Goal: Task Accomplishment & Management: Complete application form

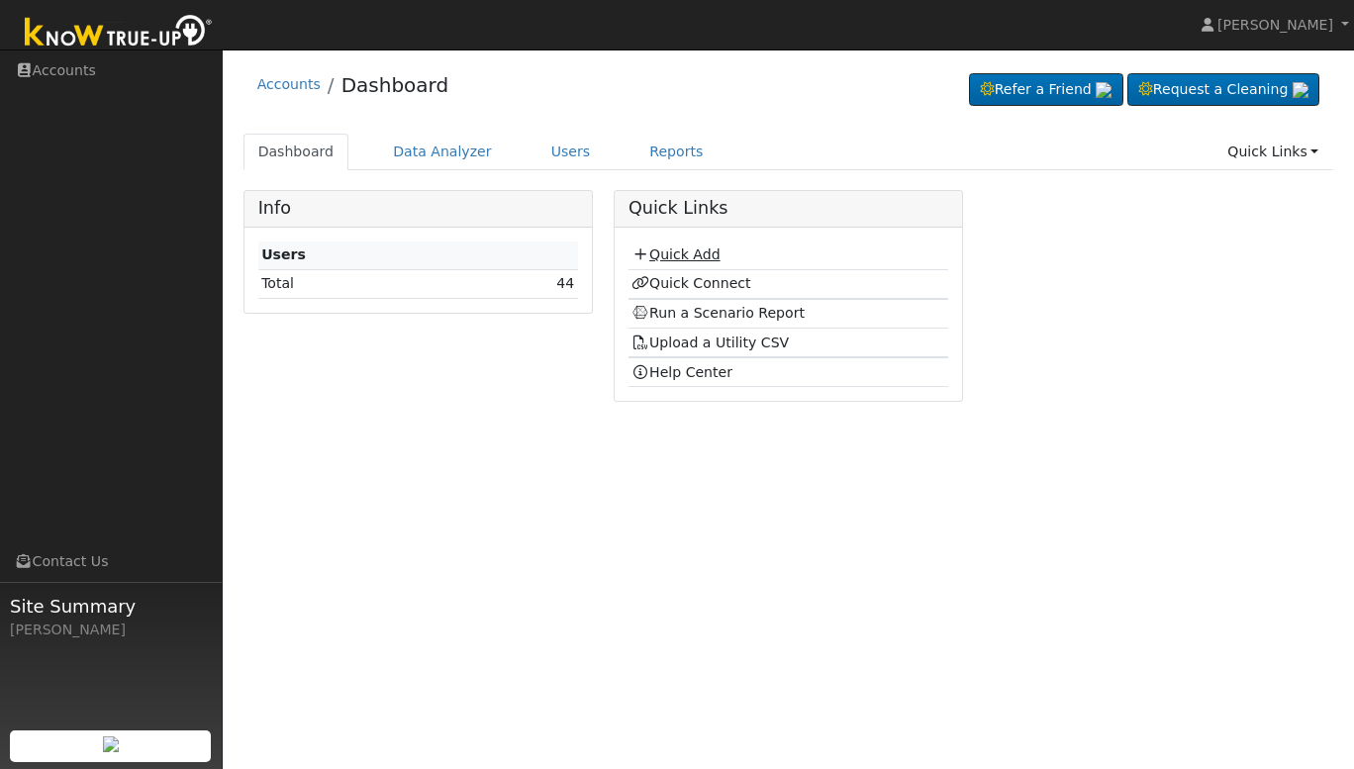
click at [679, 250] on link "Quick Add" at bounding box center [675, 254] width 88 height 16
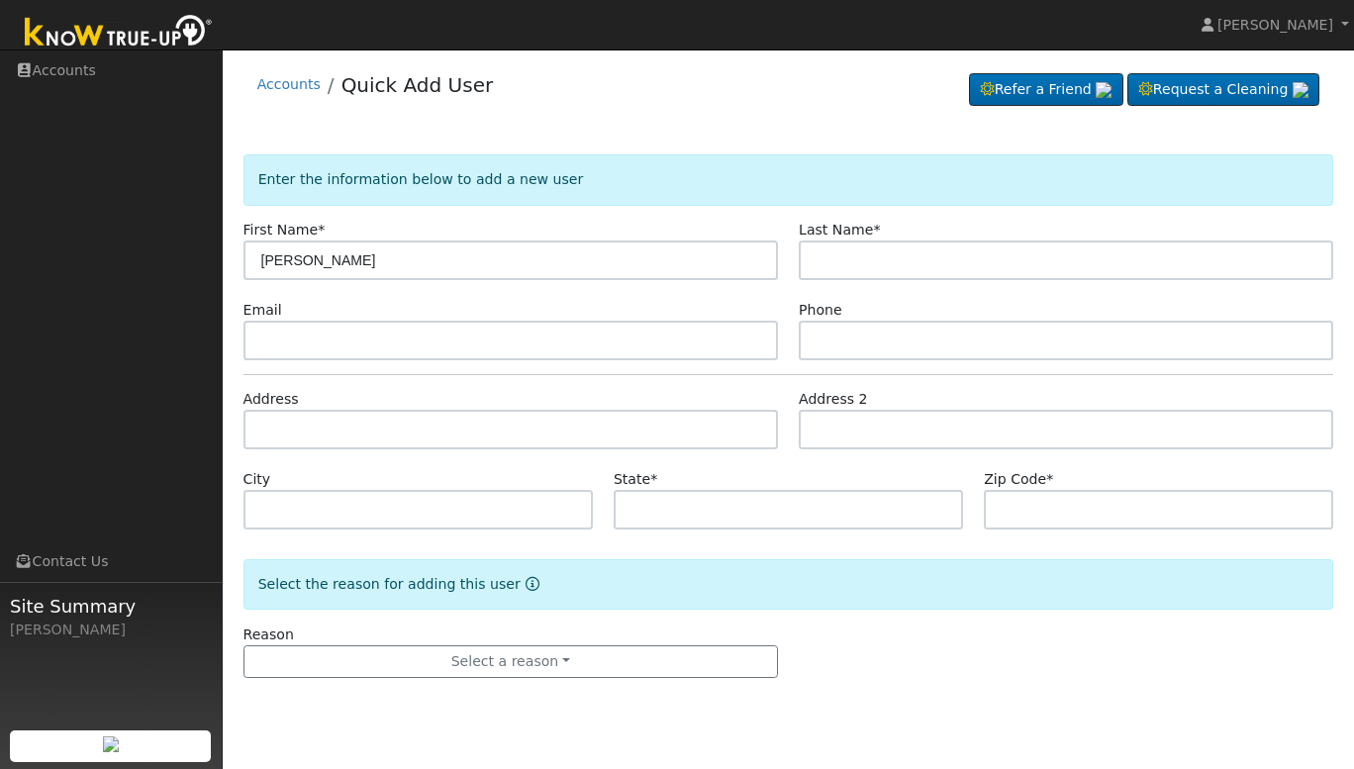
type input "David"
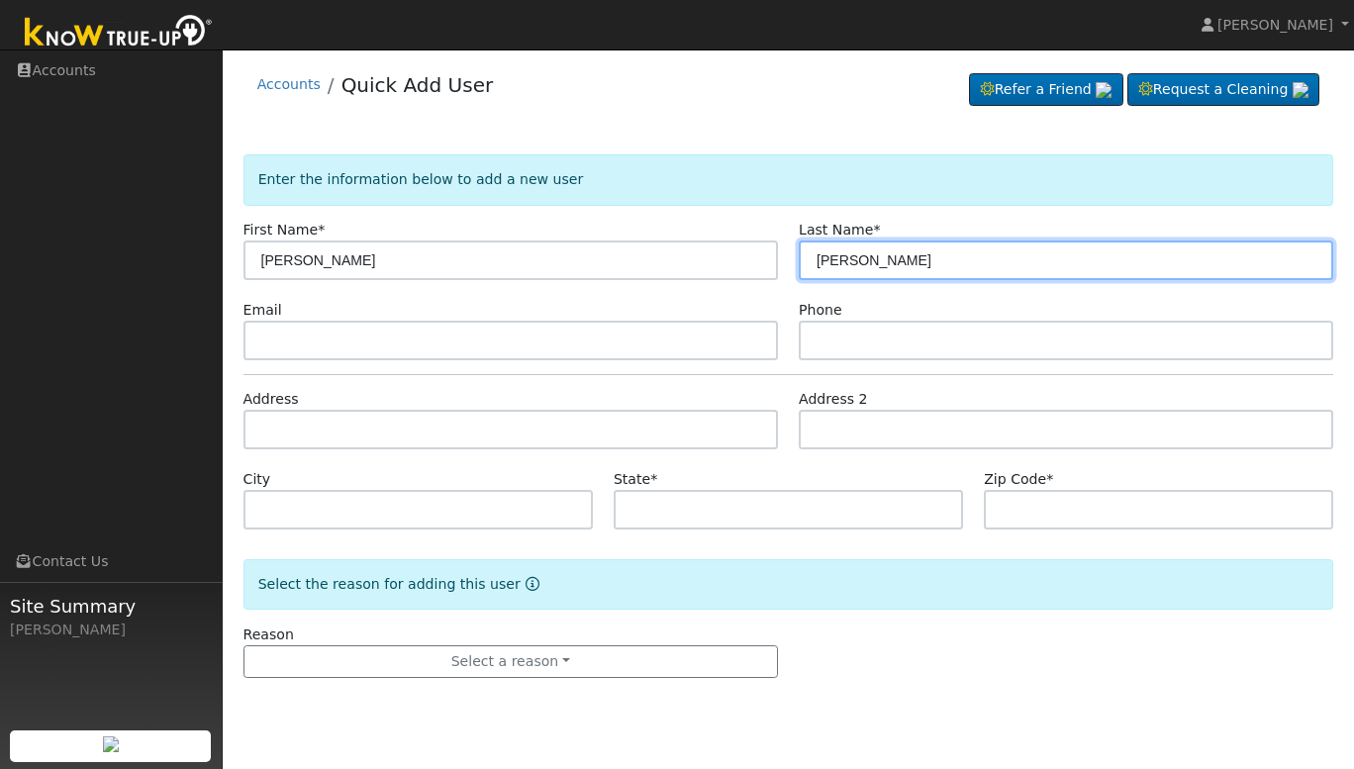
type input "Drinnon"
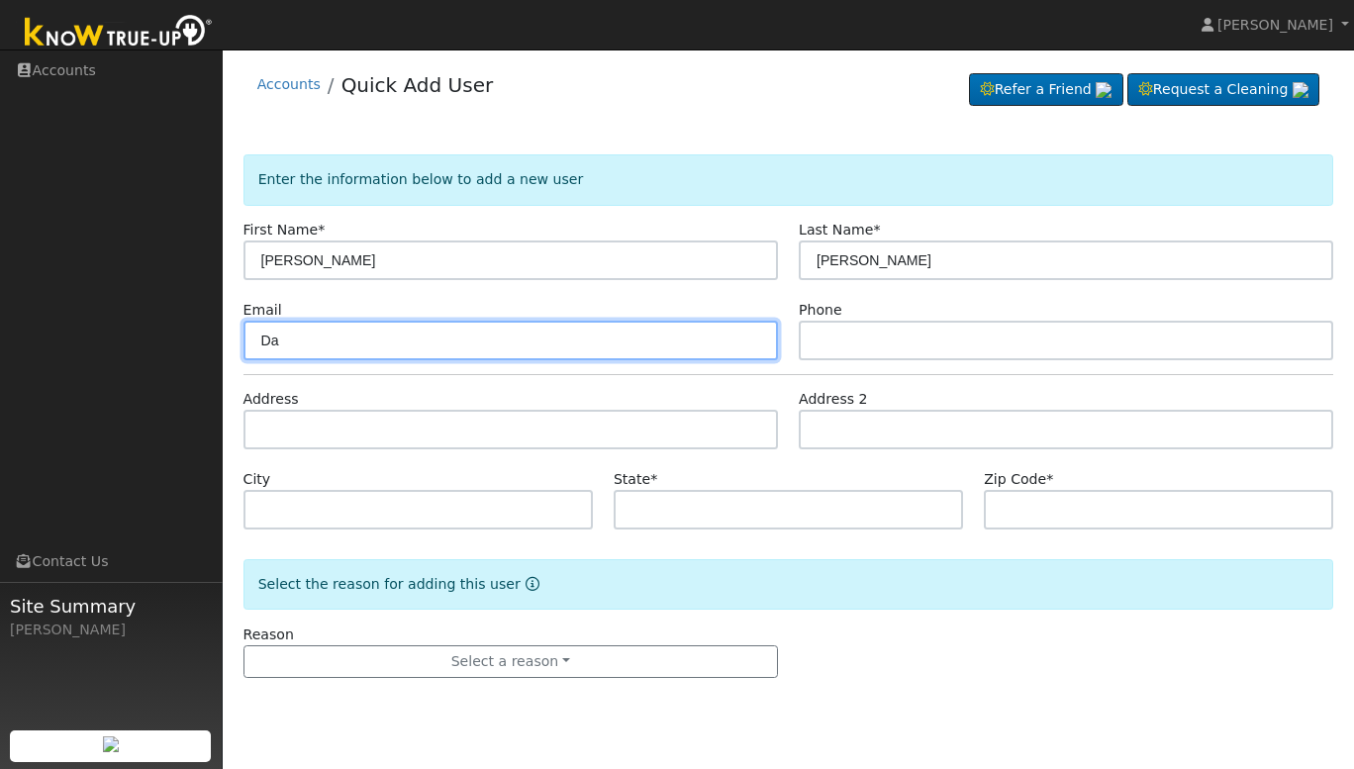
type input "D"
type input "daviddrinnon@gmail/com"
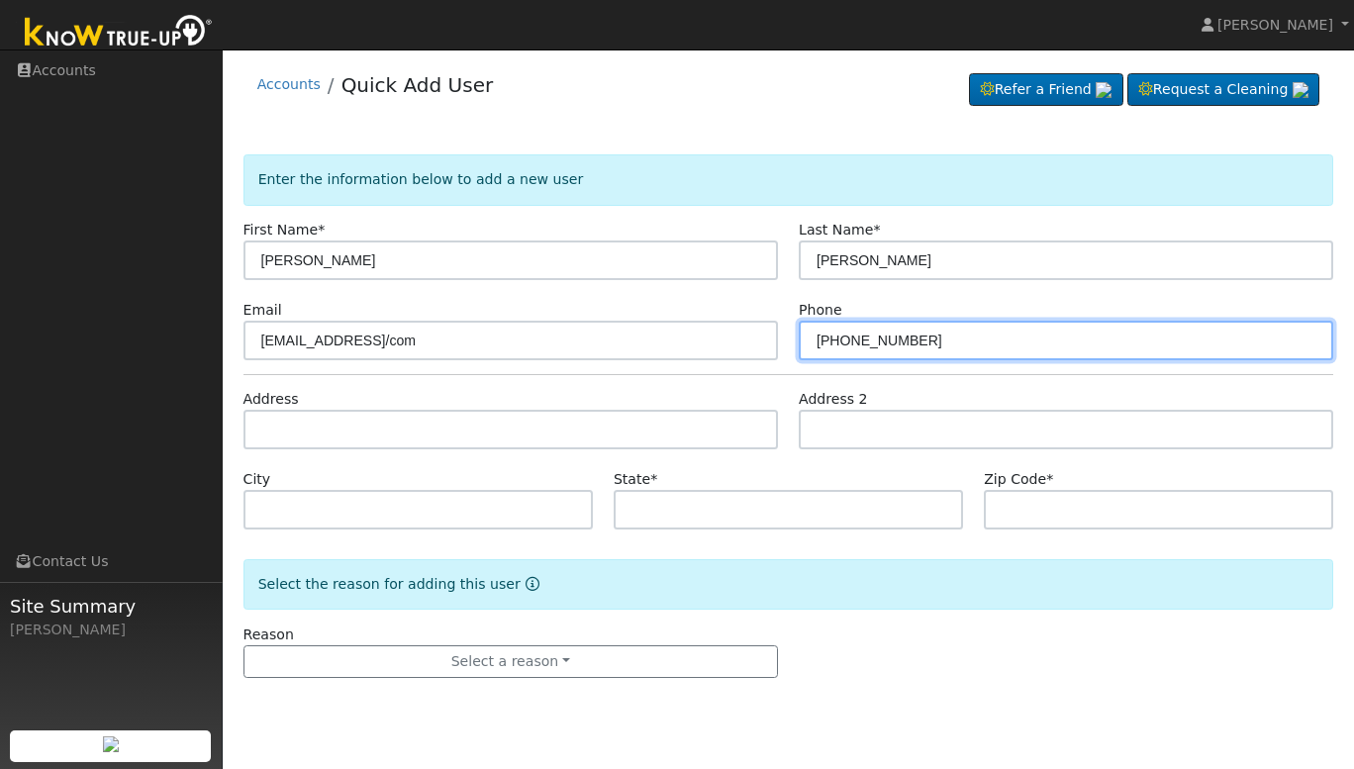
type input "559-994-7830"
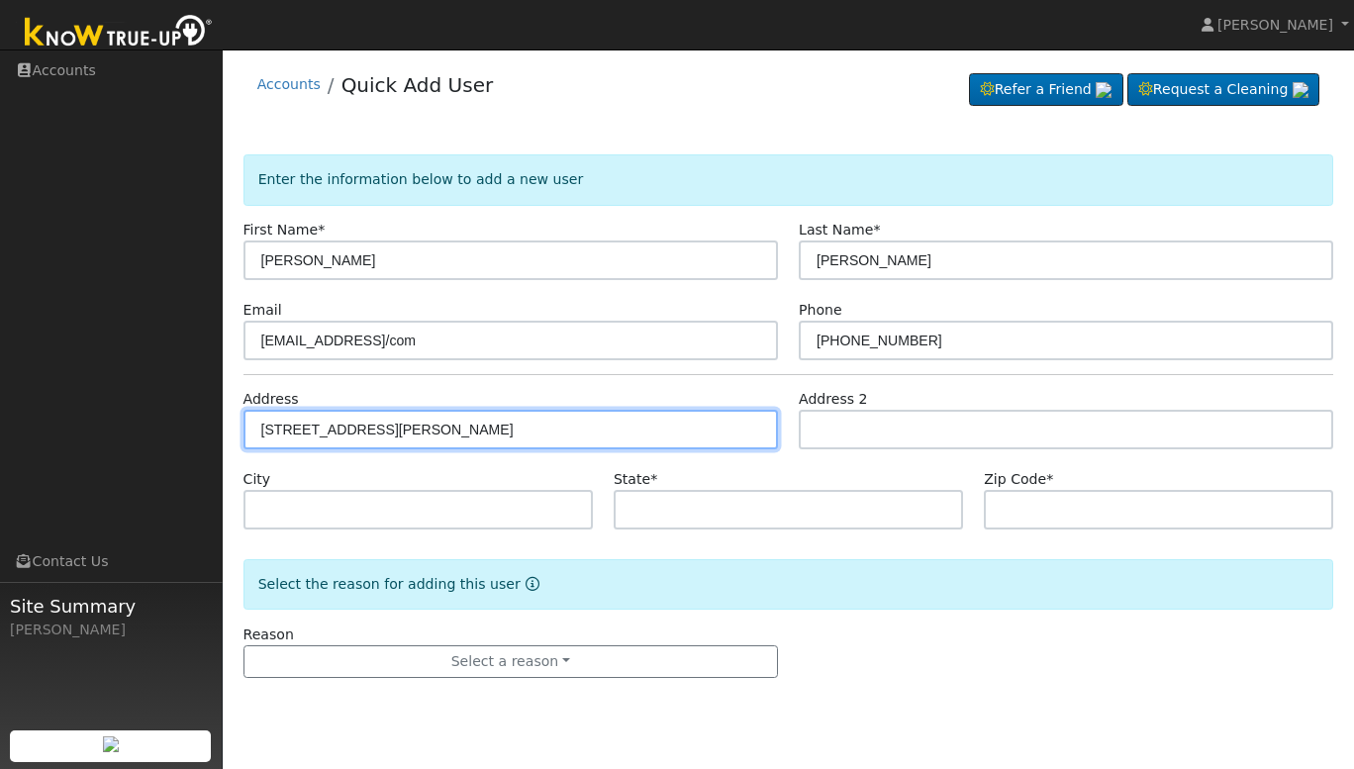
type input "504 East Magill Avenue"
type input "Fresno"
type input "CA"
type input "93710"
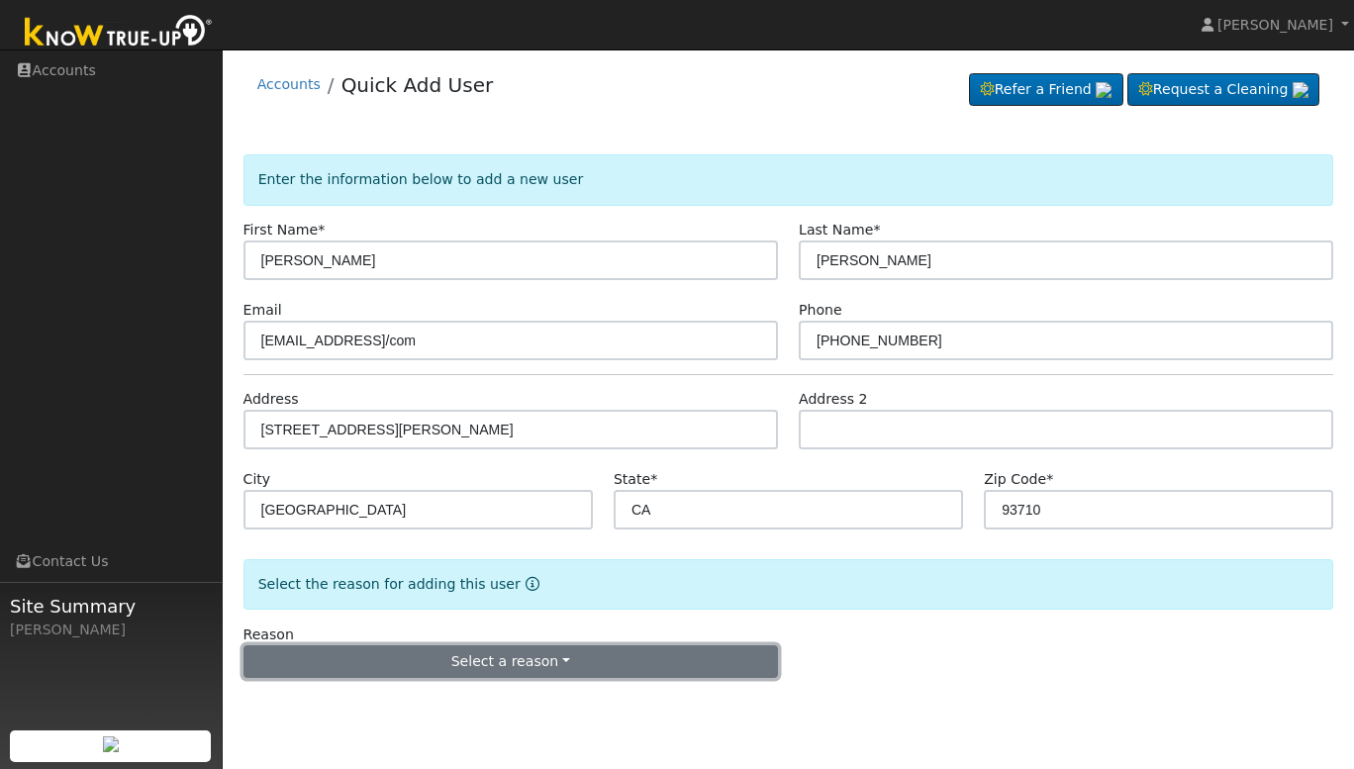
click at [625, 660] on button "Select a reason" at bounding box center [510, 662] width 534 height 34
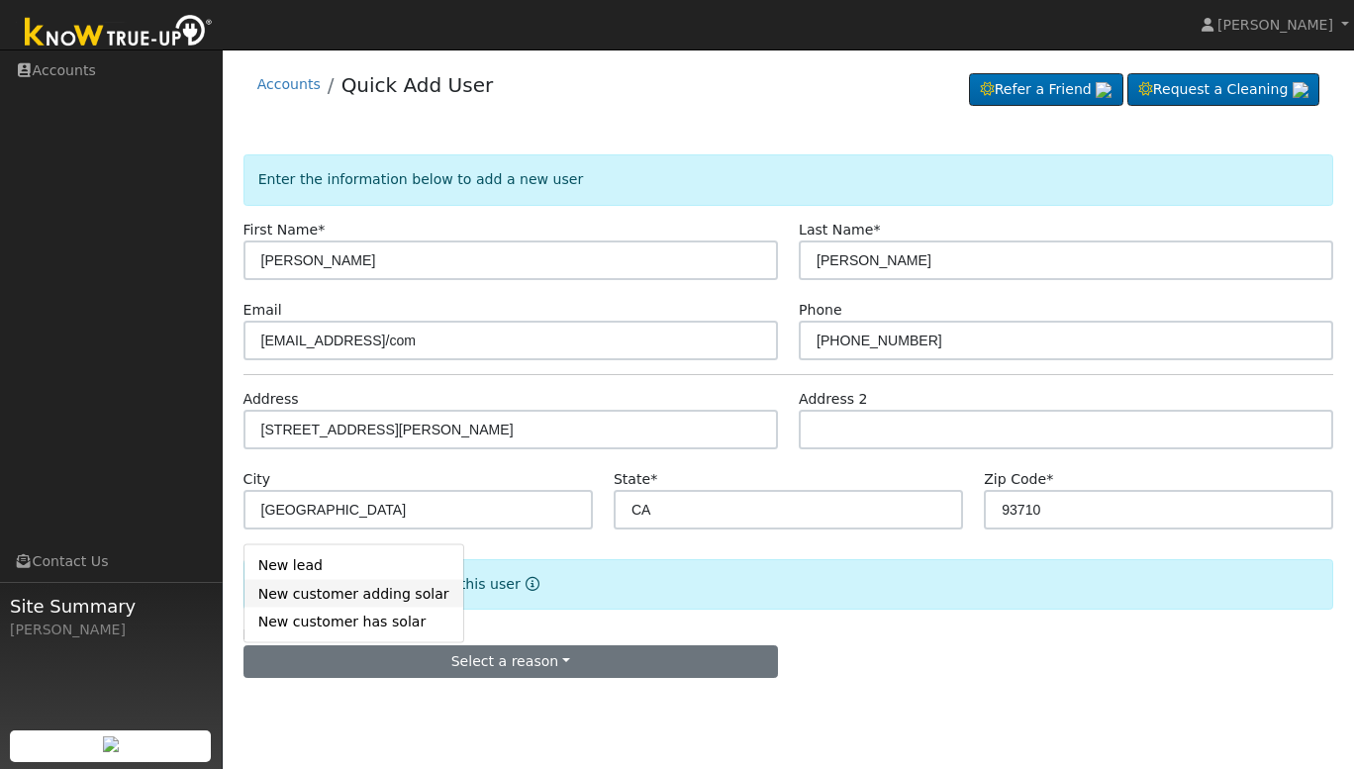
click at [328, 594] on link "New customer adding solar" at bounding box center [353, 594] width 219 height 28
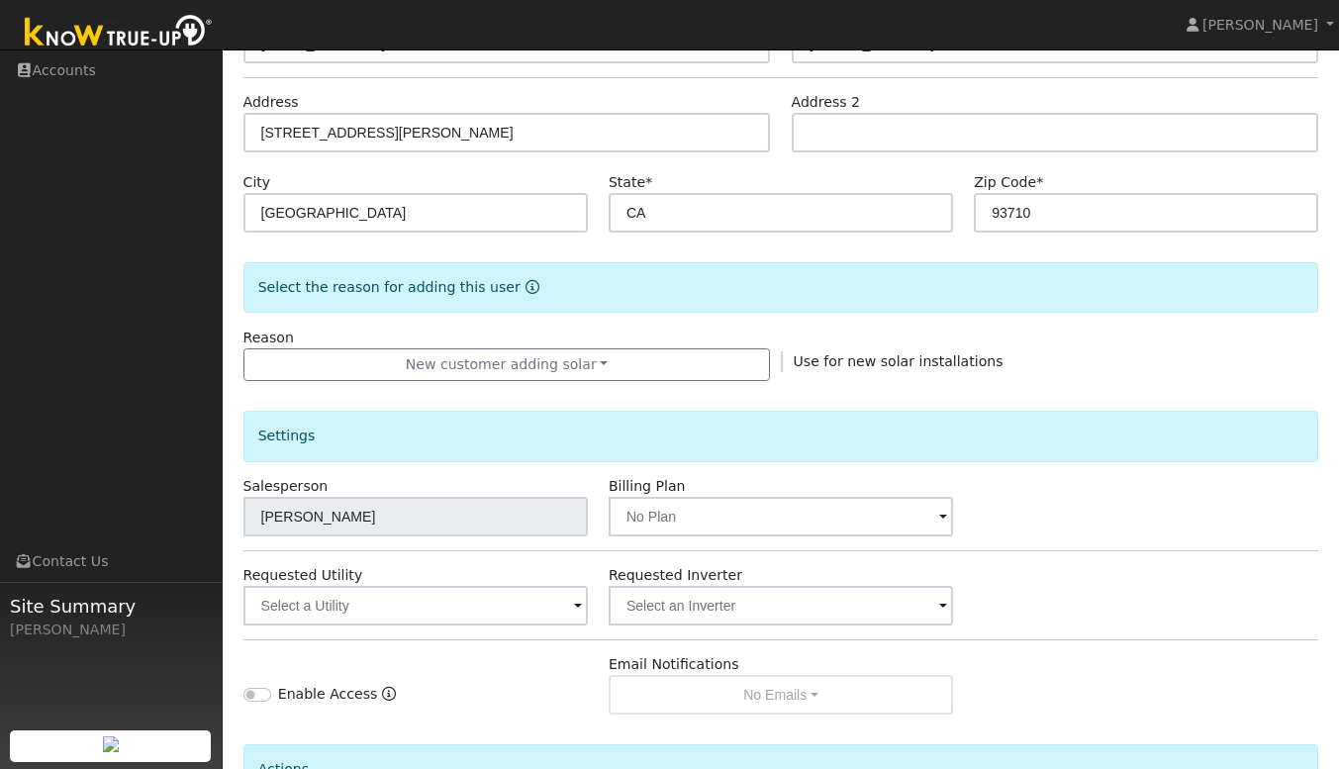
scroll to position [298, 0]
click at [595, 599] on div "Requested Utility" at bounding box center [415, 594] width 365 height 60
click at [564, 607] on input "text" at bounding box center [415, 605] width 344 height 40
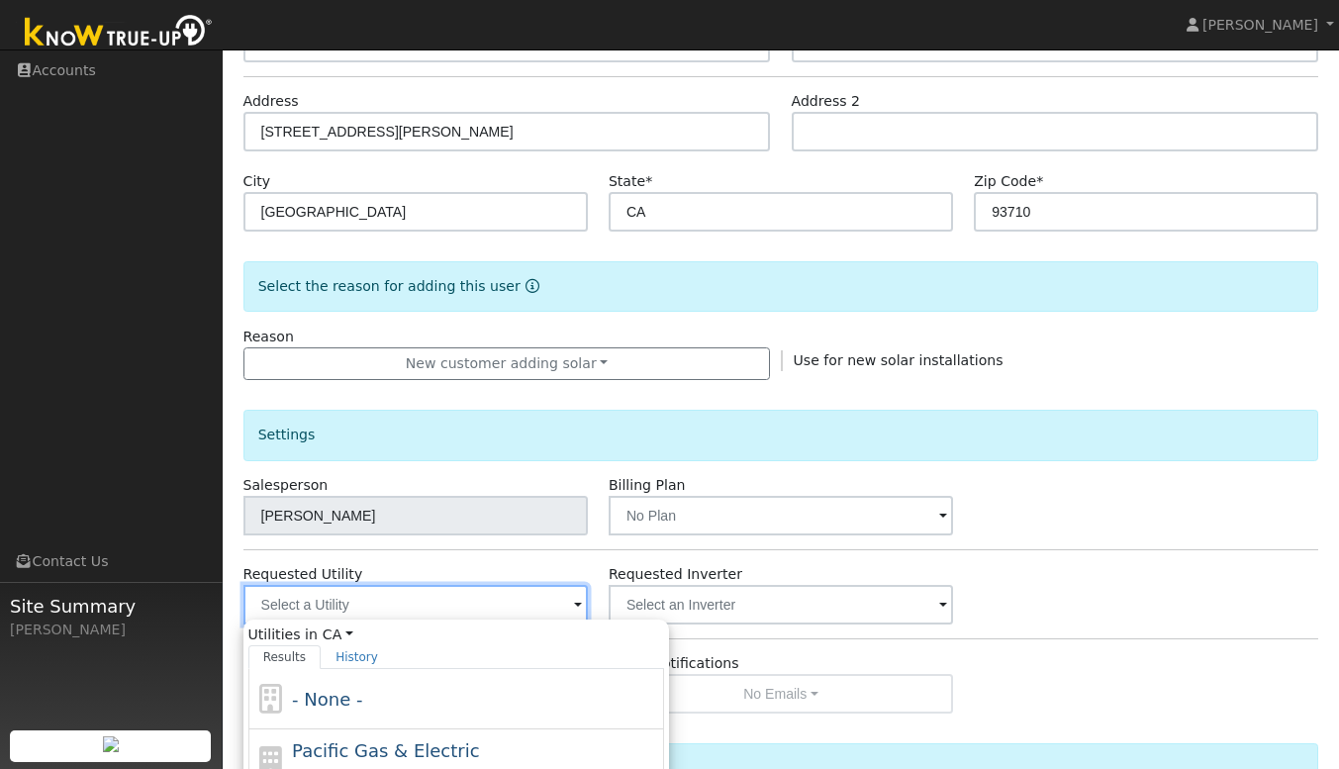
scroll to position [501, 0]
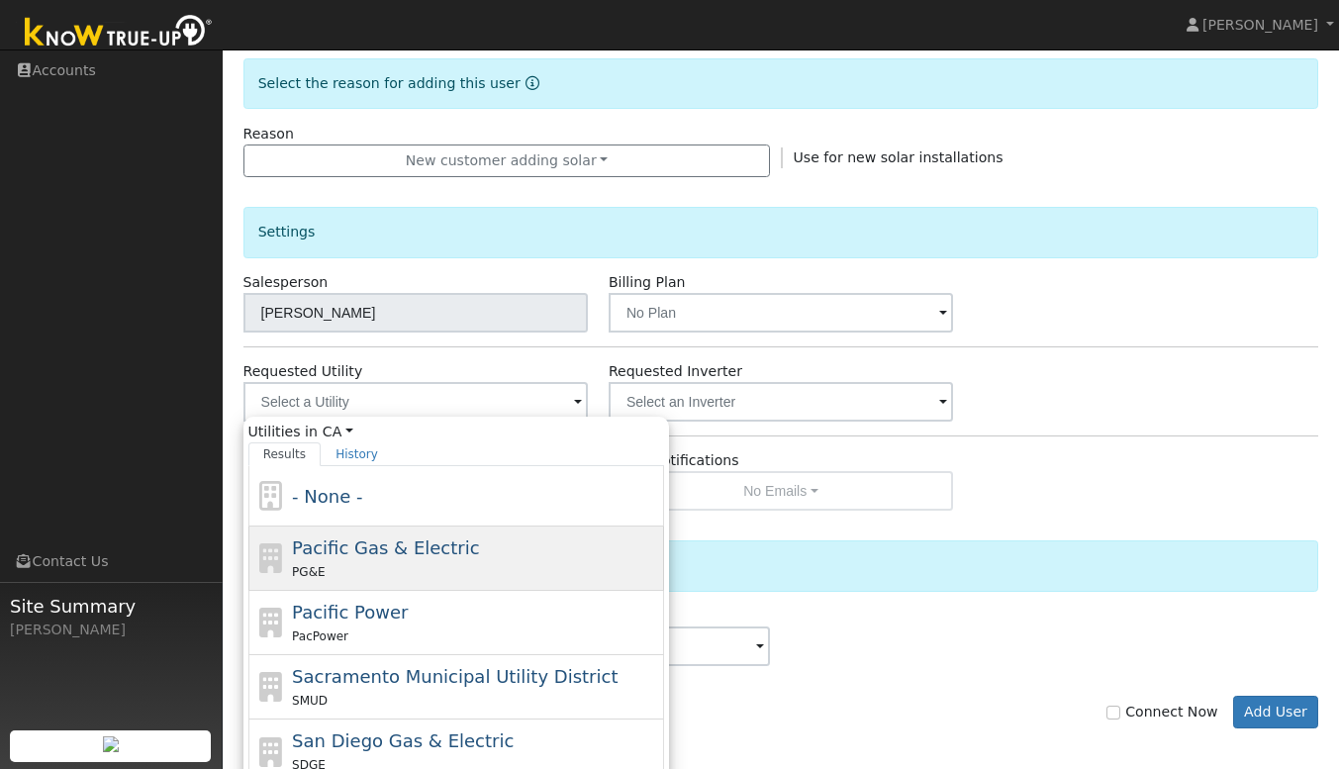
click at [417, 551] on span "Pacific Gas & Electric" at bounding box center [385, 547] width 187 height 21
type input "Pacific Gas & Electric"
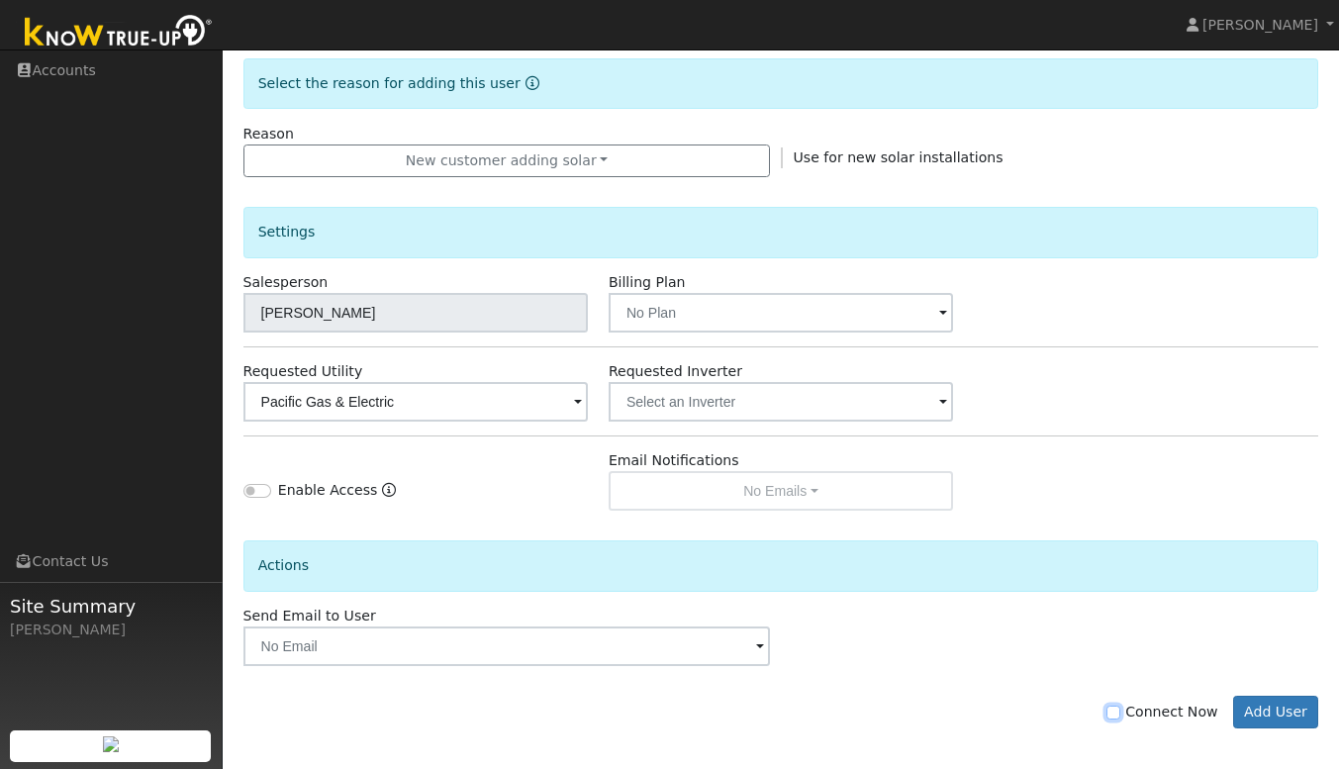
click at [1120, 711] on input "Connect Now" at bounding box center [1114, 713] width 14 height 14
checkbox input "true"
click at [1253, 708] on button "Add User" at bounding box center [1276, 713] width 86 height 34
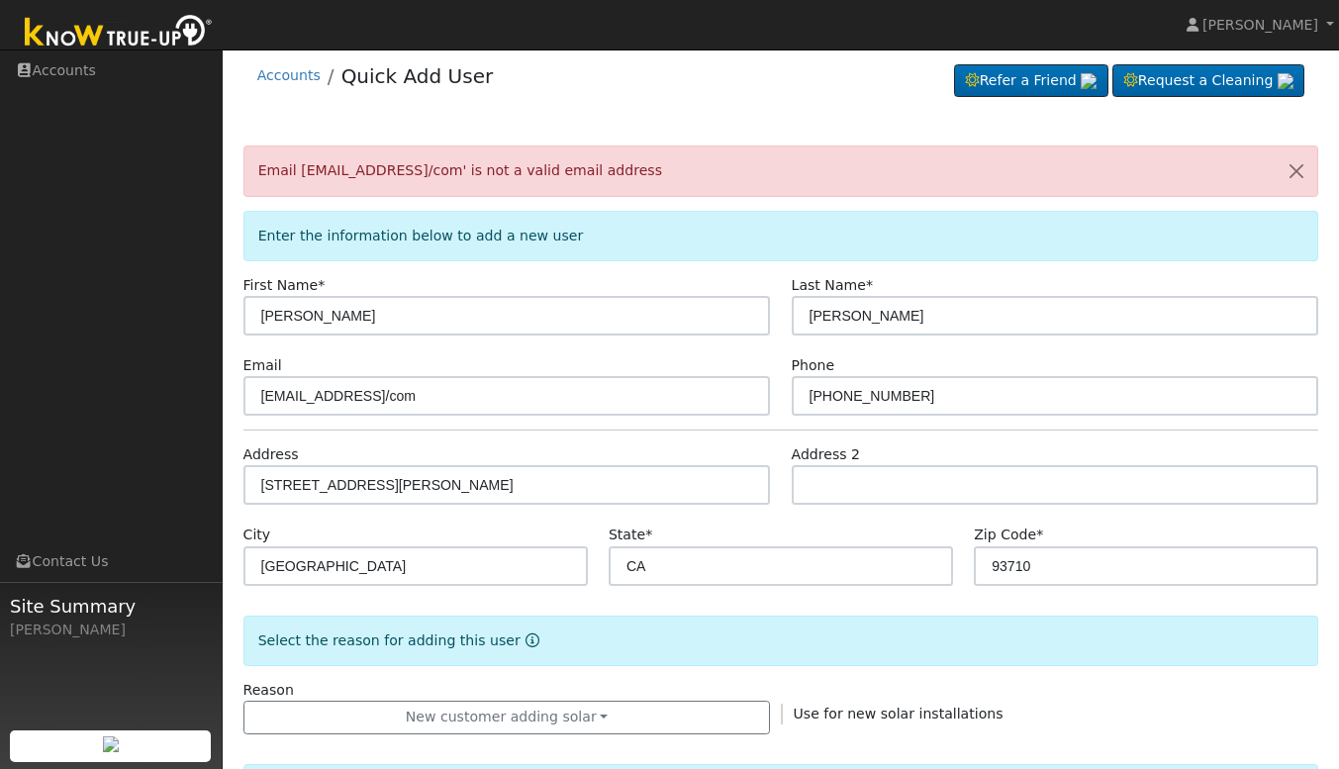
scroll to position [0, 0]
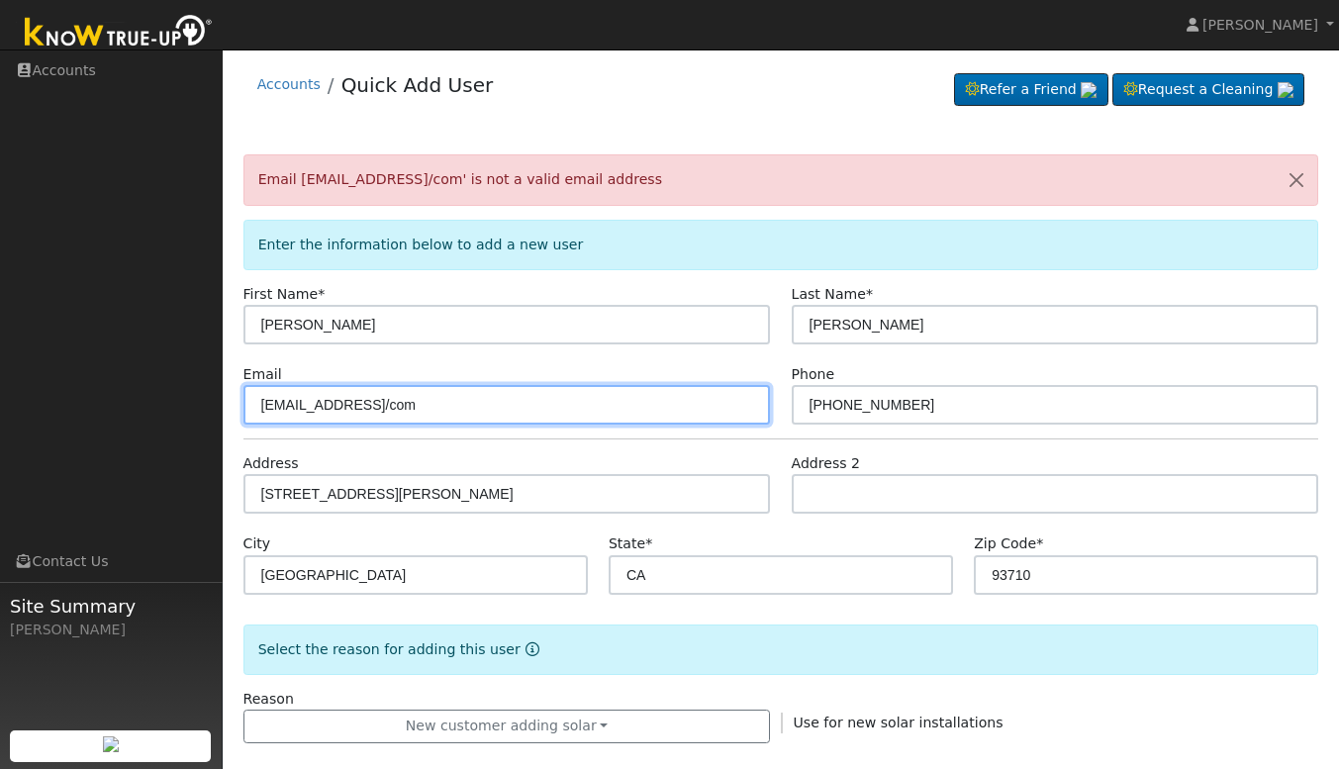
click at [480, 414] on input "daviddrinnon@gmail/com" at bounding box center [507, 405] width 528 height 40
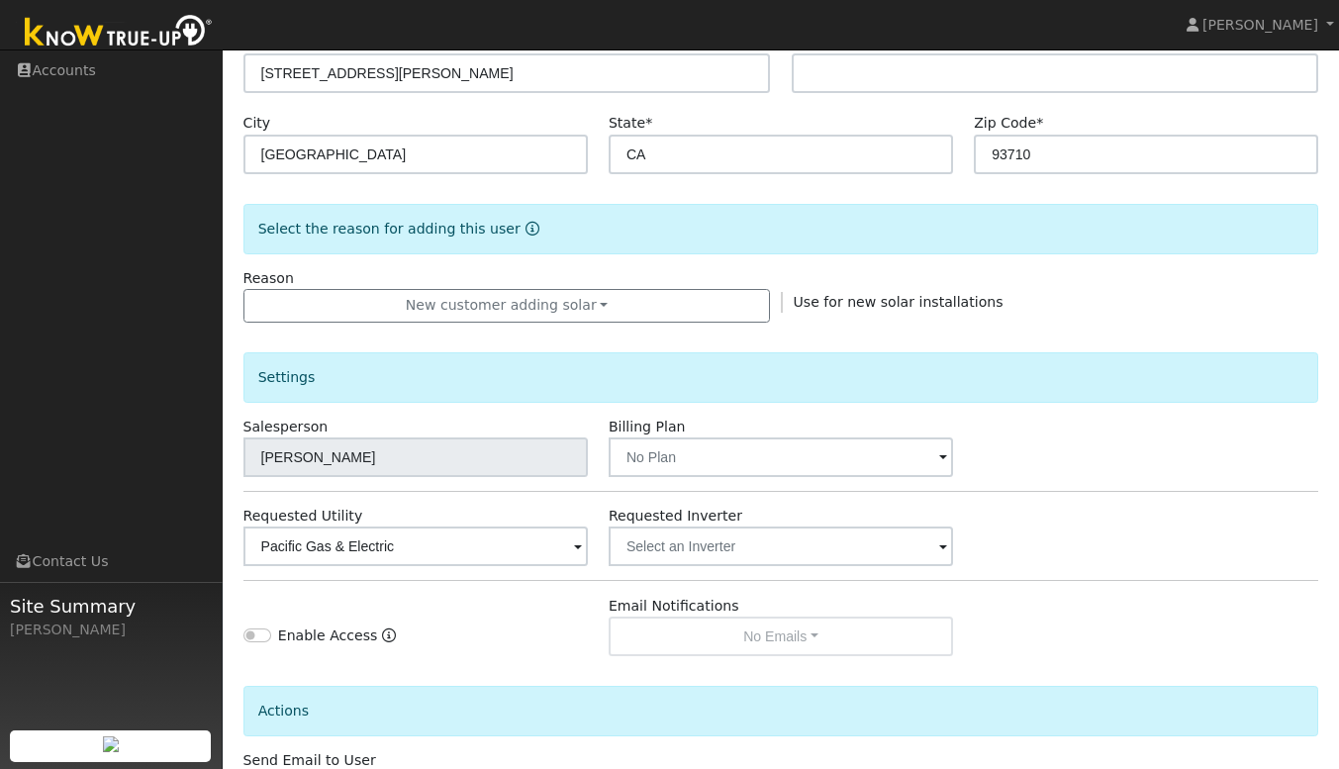
scroll to position [575, 0]
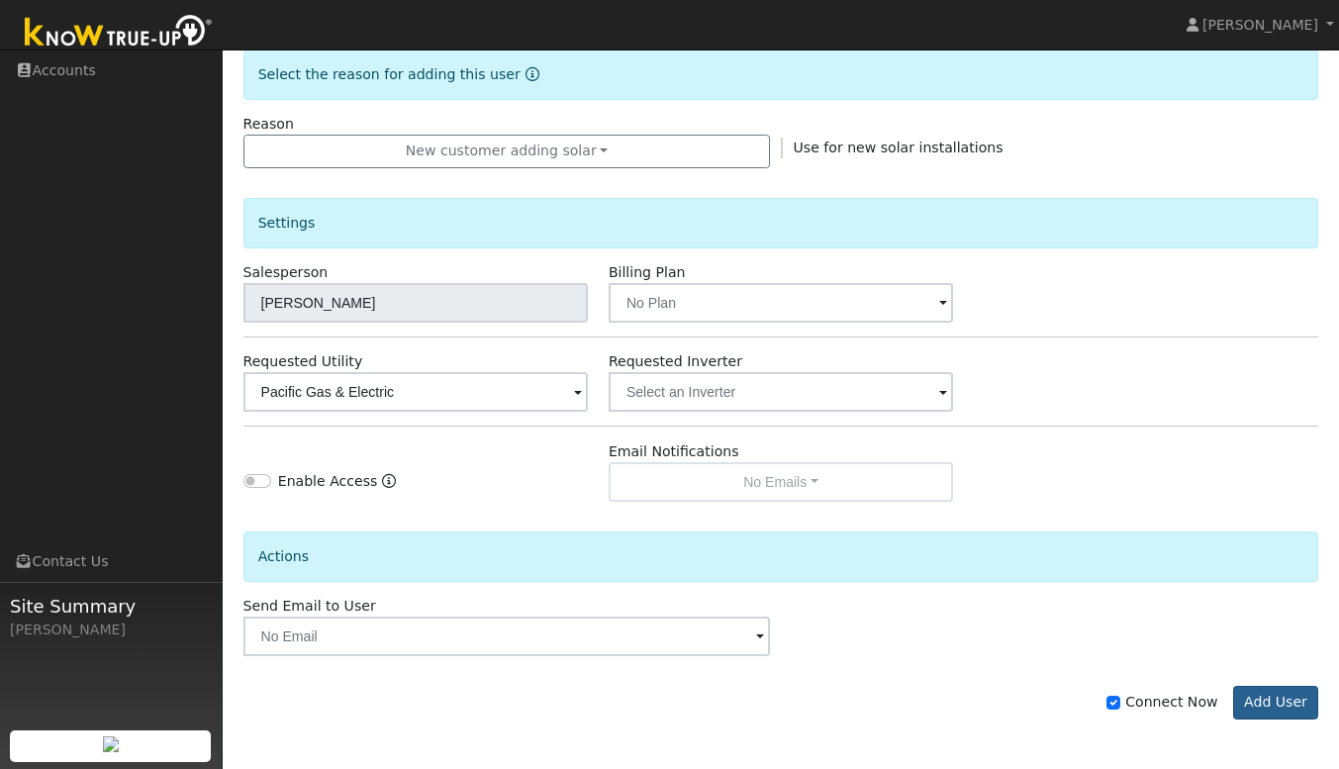
type input "daviddrinnon@gmail.com"
click at [1311, 701] on button "Add User" at bounding box center [1276, 703] width 86 height 34
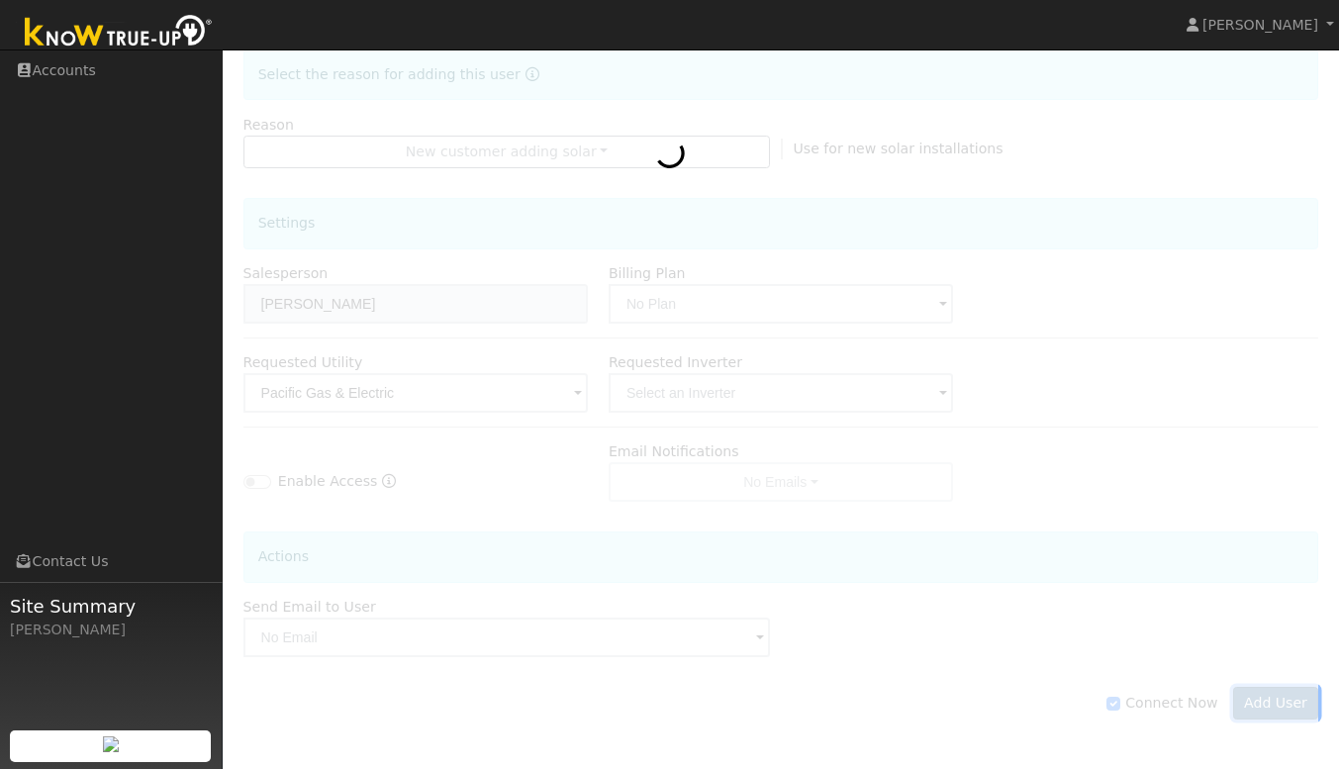
scroll to position [510, 0]
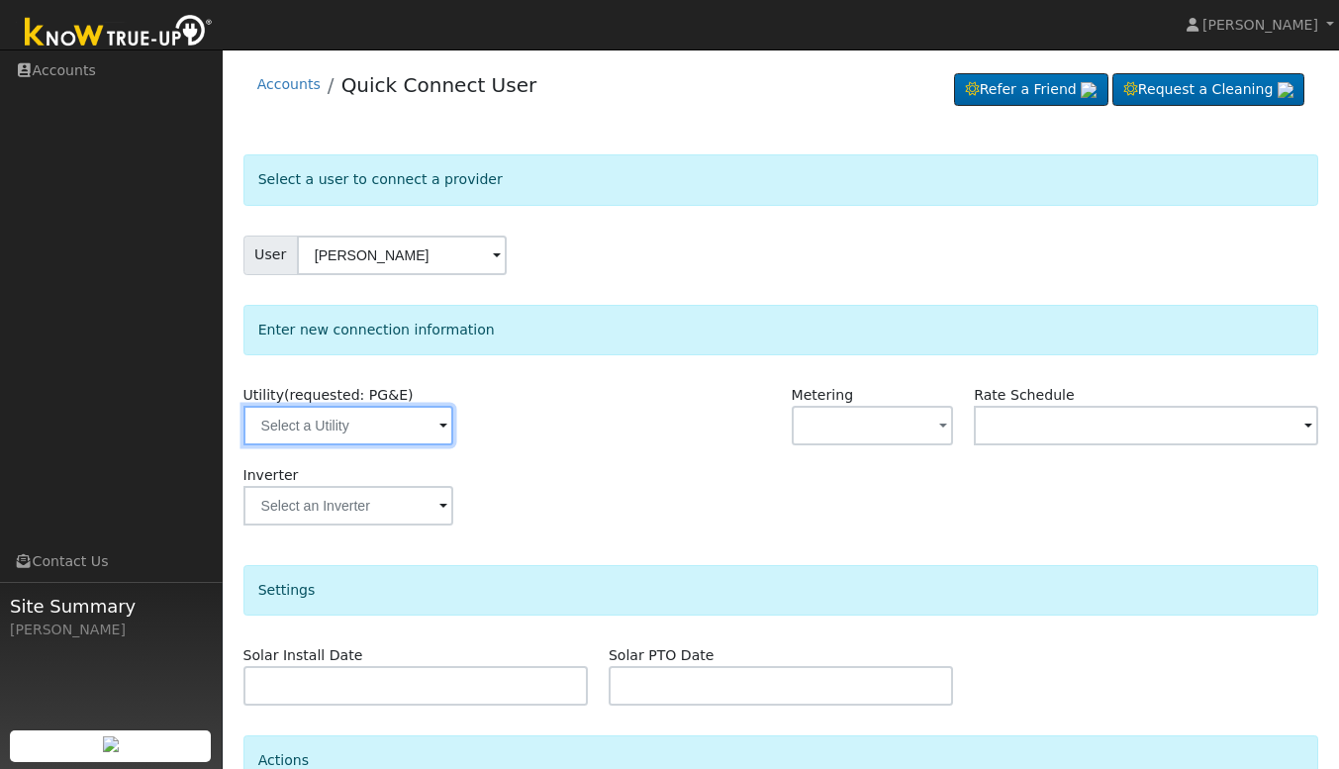
click at [419, 427] on input "text" at bounding box center [348, 426] width 210 height 40
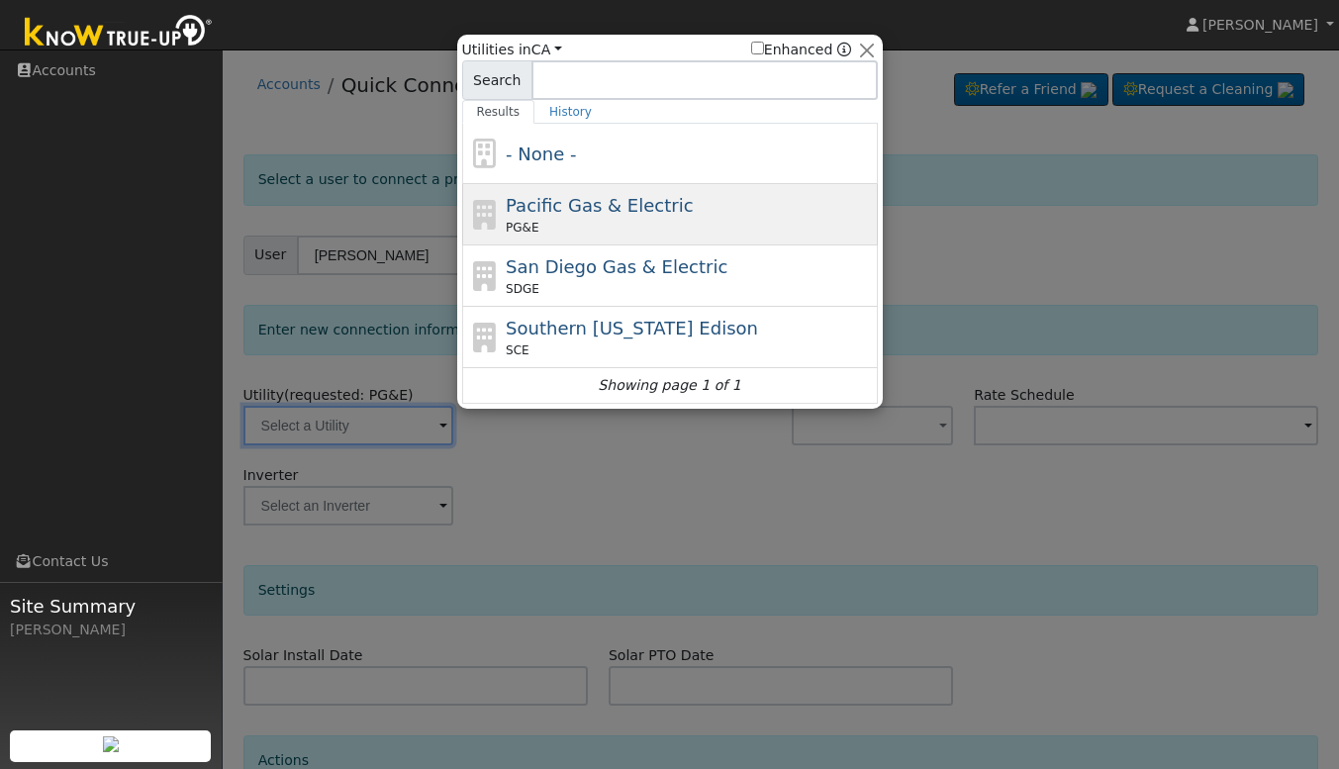
click at [641, 216] on span "Pacific Gas & Electric" at bounding box center [599, 205] width 187 height 21
type input "PG&E"
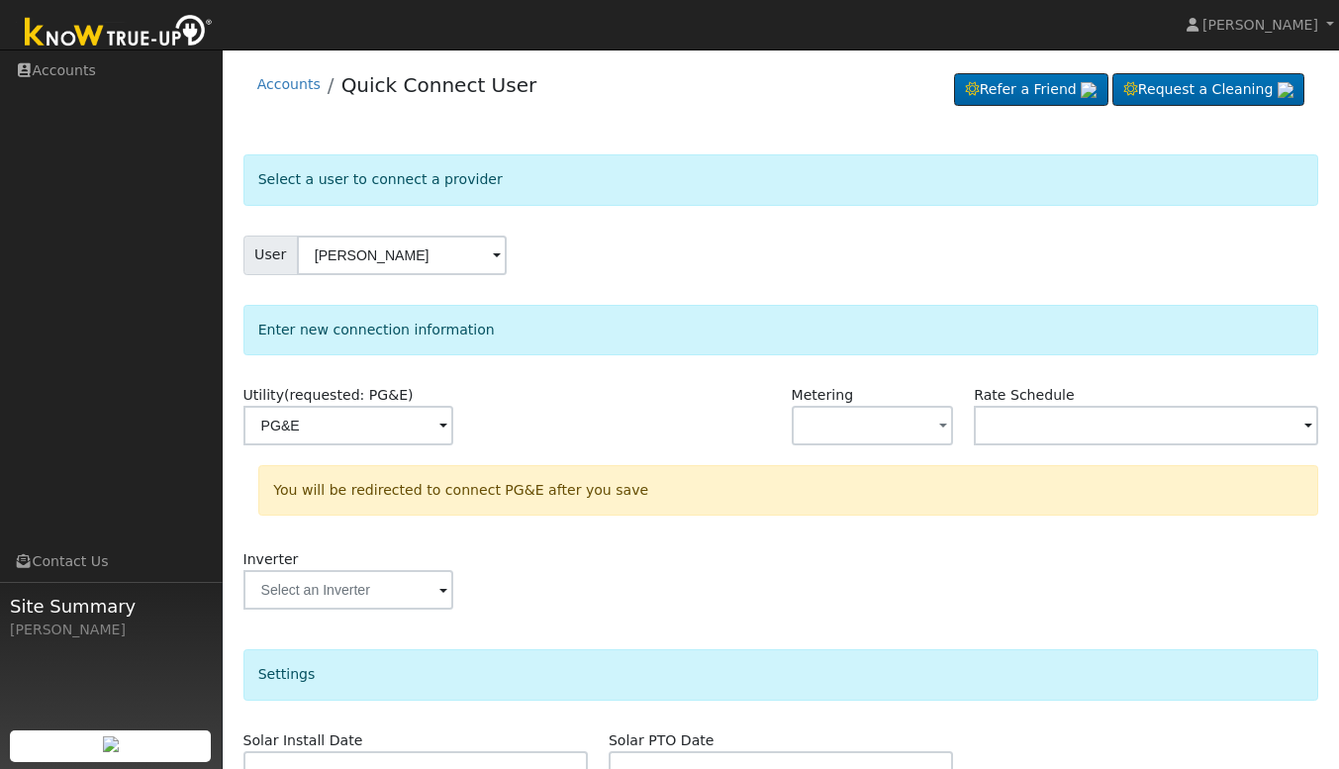
scroll to position [275, 0]
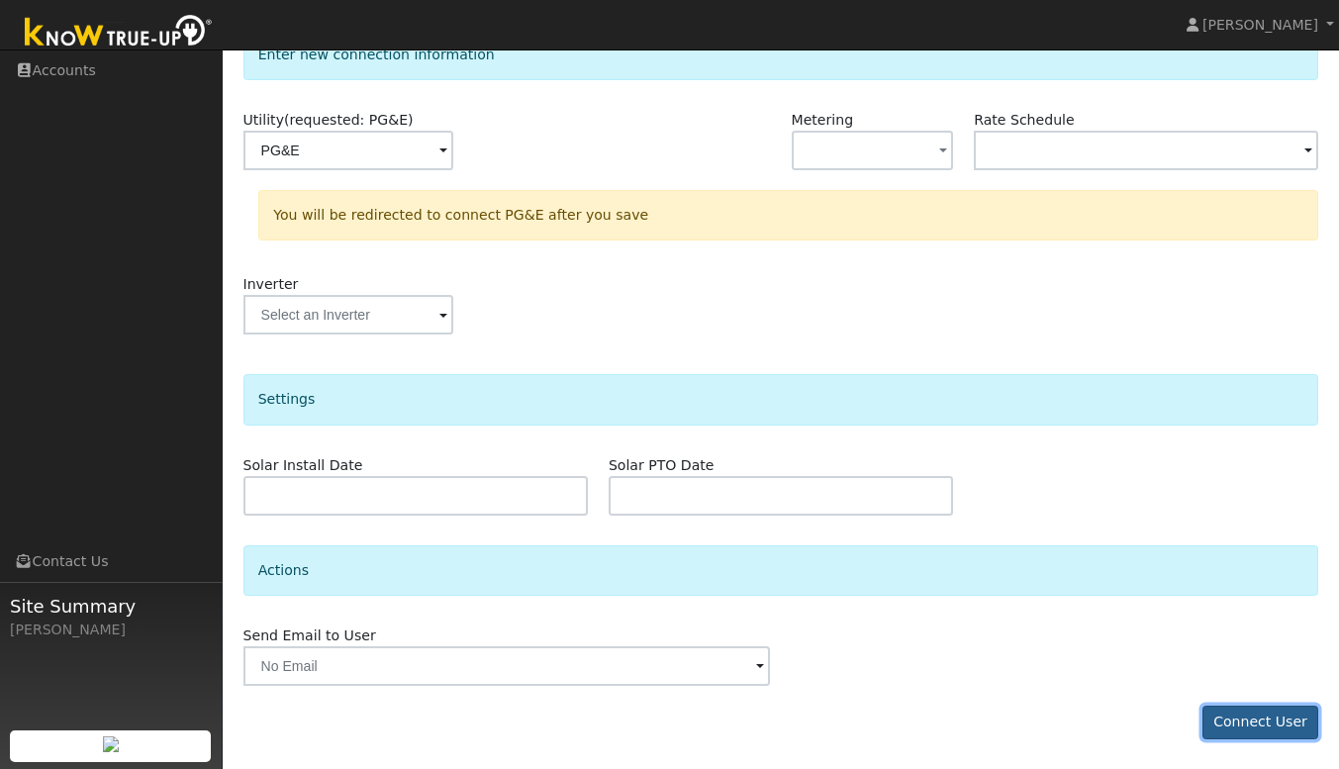
click at [1244, 714] on button "Connect User" at bounding box center [1261, 723] width 117 height 34
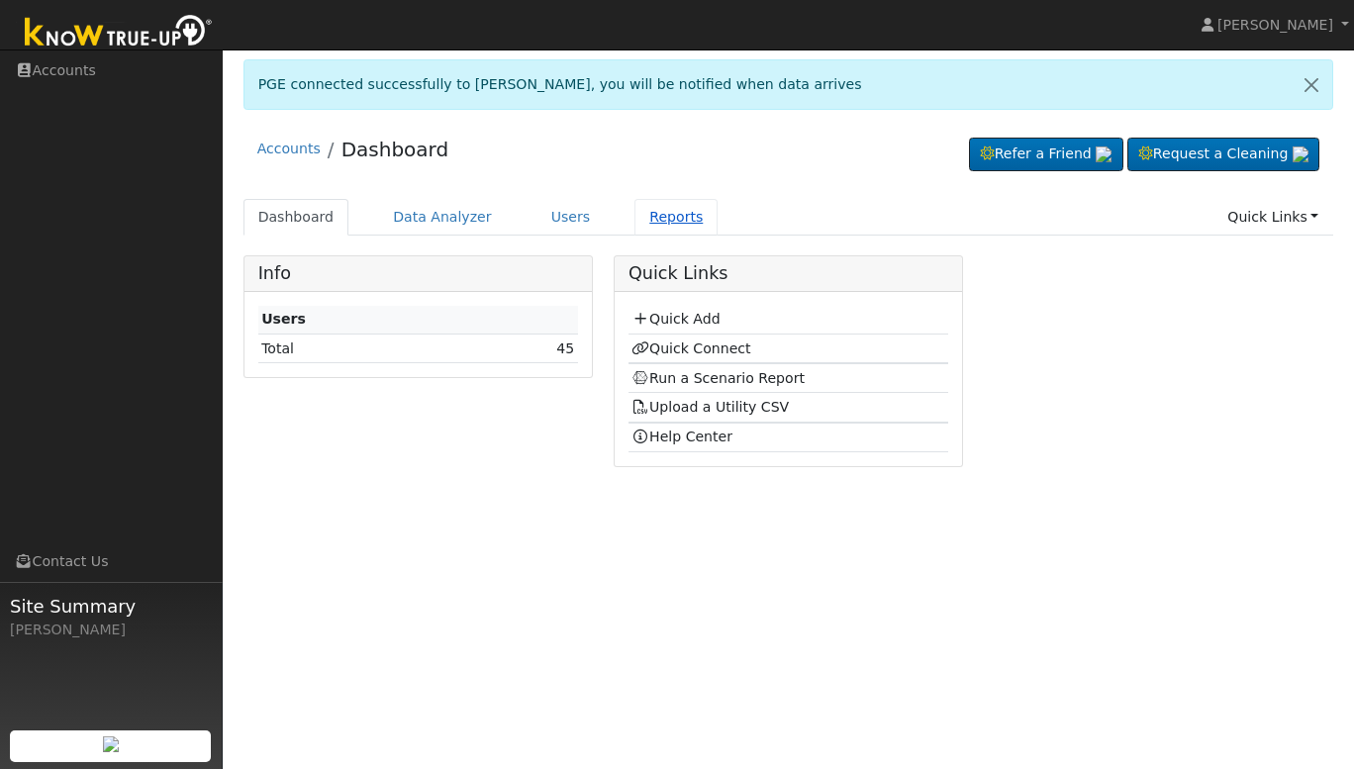
click at [634, 227] on link "Reports" at bounding box center [675, 217] width 83 height 37
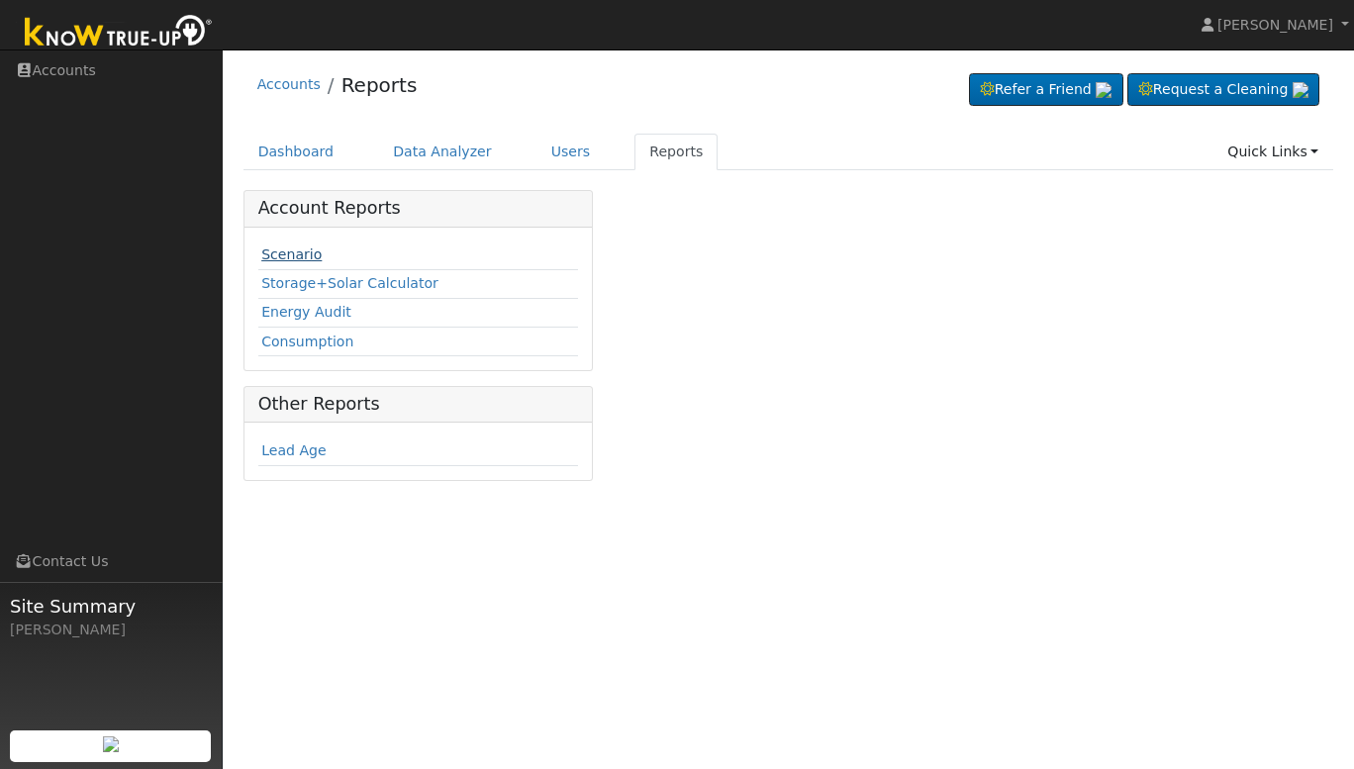
click at [294, 258] on link "Scenario" at bounding box center [291, 254] width 60 height 16
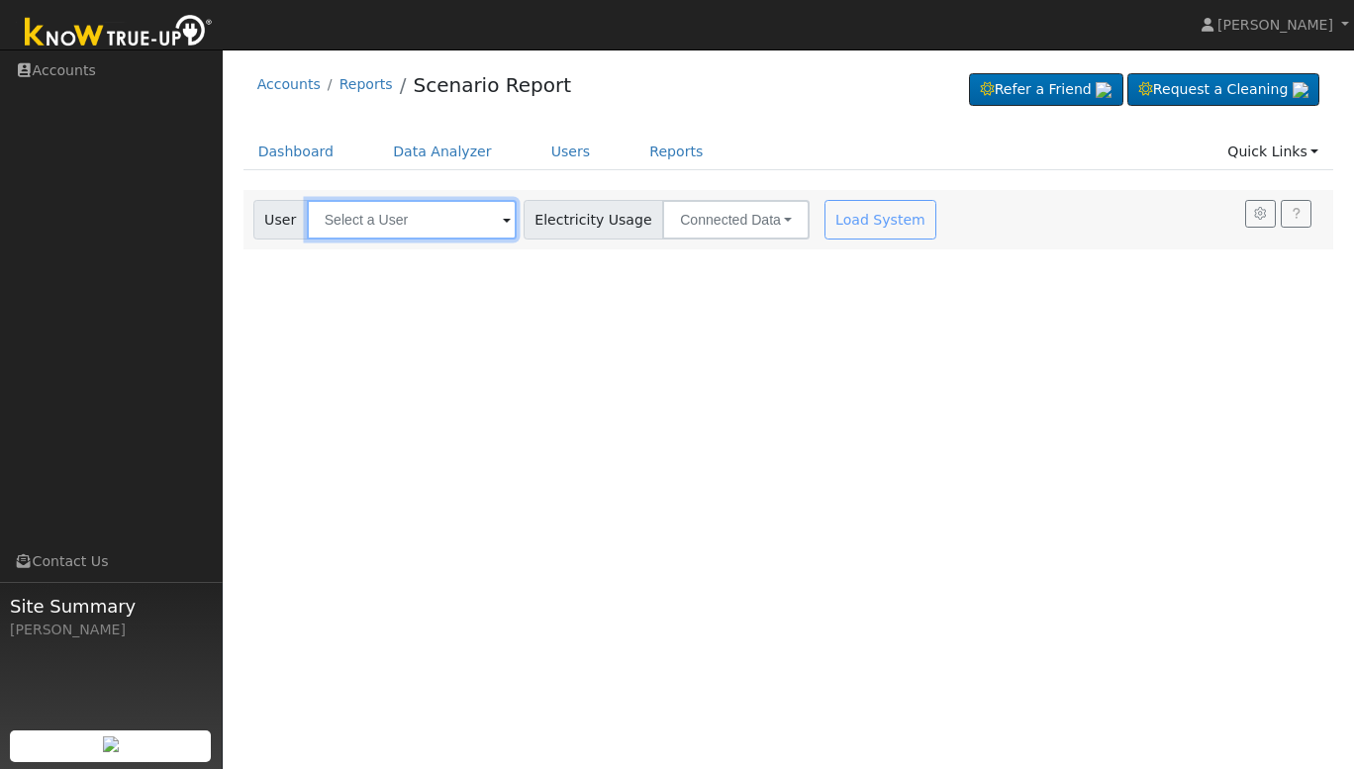
click at [437, 226] on input "text" at bounding box center [412, 220] width 210 height 40
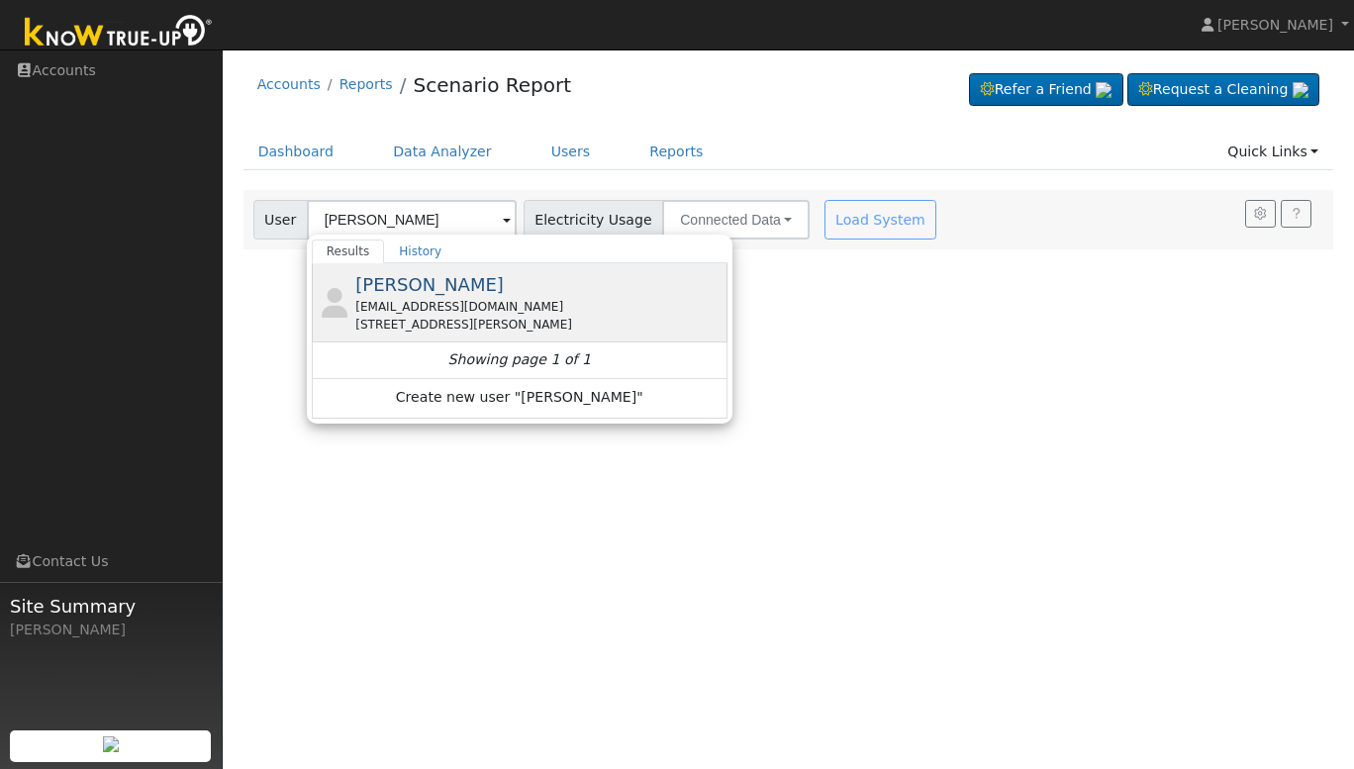
click at [460, 293] on span "David Drinnon" at bounding box center [429, 284] width 148 height 21
type input "David Drinnon"
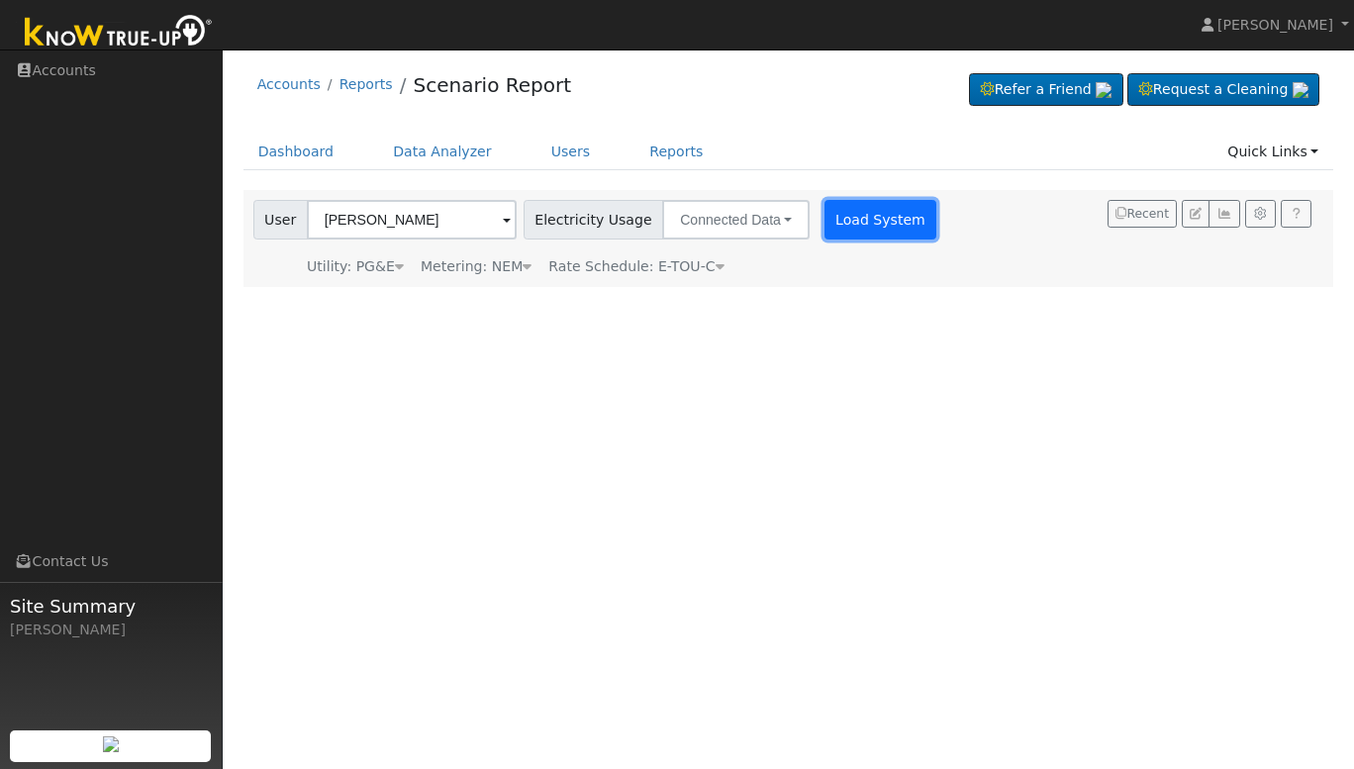
click at [843, 213] on button "Load System" at bounding box center [880, 220] width 113 height 40
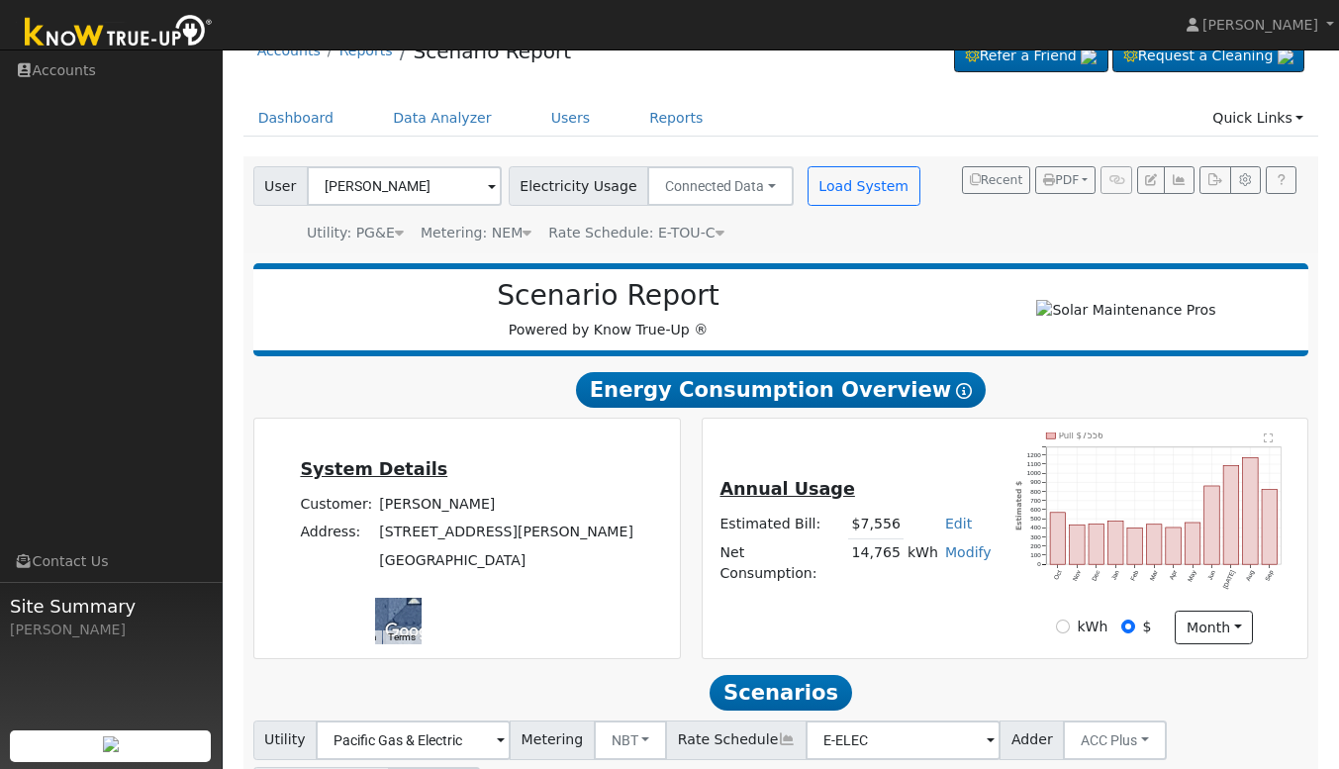
scroll to position [35, 0]
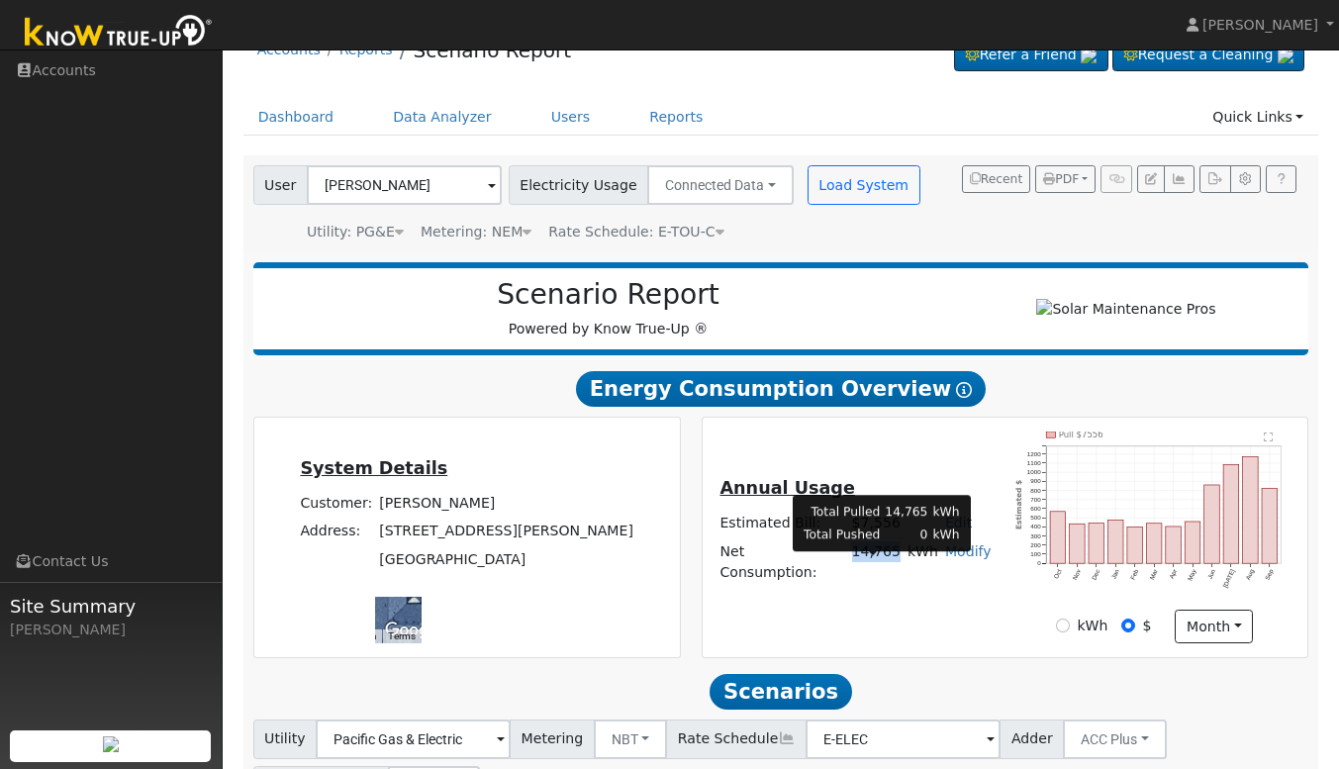
drag, startPoint x: 853, startPoint y: 576, endPoint x: 895, endPoint y: 580, distance: 41.8
click at [895, 580] on td "14,765" at bounding box center [875, 561] width 55 height 48
copy td "14,765"
click at [993, 611] on div "Annual Usage Estimated Bill: $7,556 Edit Estimated Bill $ Annual Net Consumptio…" at bounding box center [1005, 538] width 599 height 212
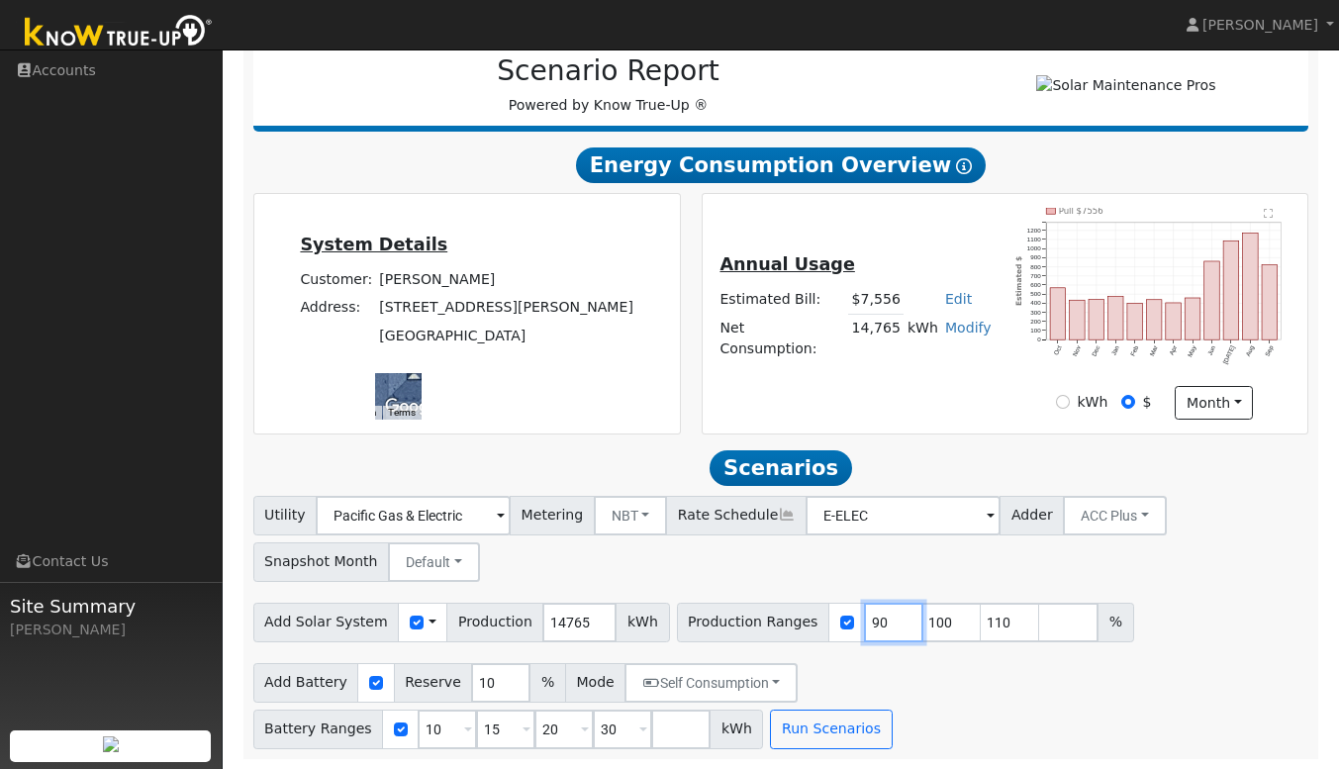
click at [864, 627] on input "90" at bounding box center [893, 623] width 59 height 40
type input "100"
type input "110"
type input "128"
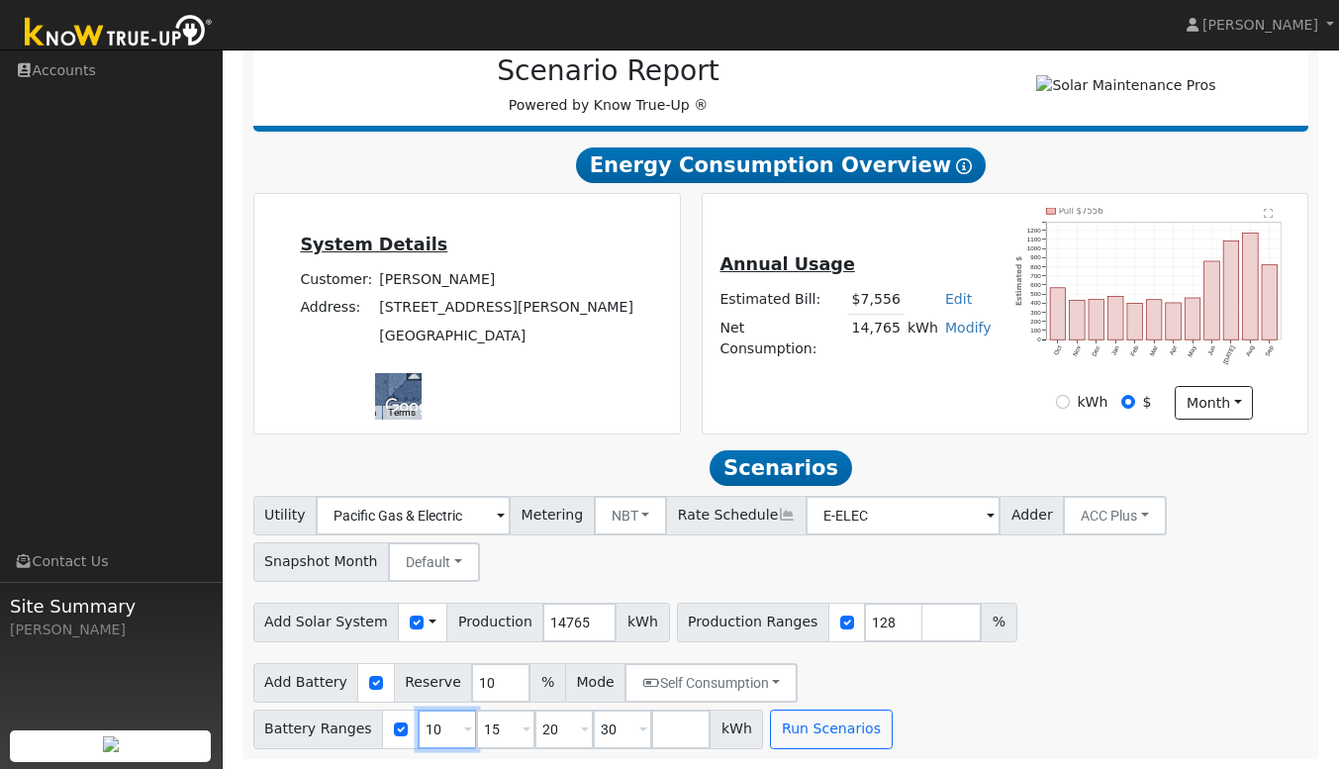
click at [477, 710] on input "10" at bounding box center [447, 730] width 59 height 40
type input "15"
type input "20"
type input "30"
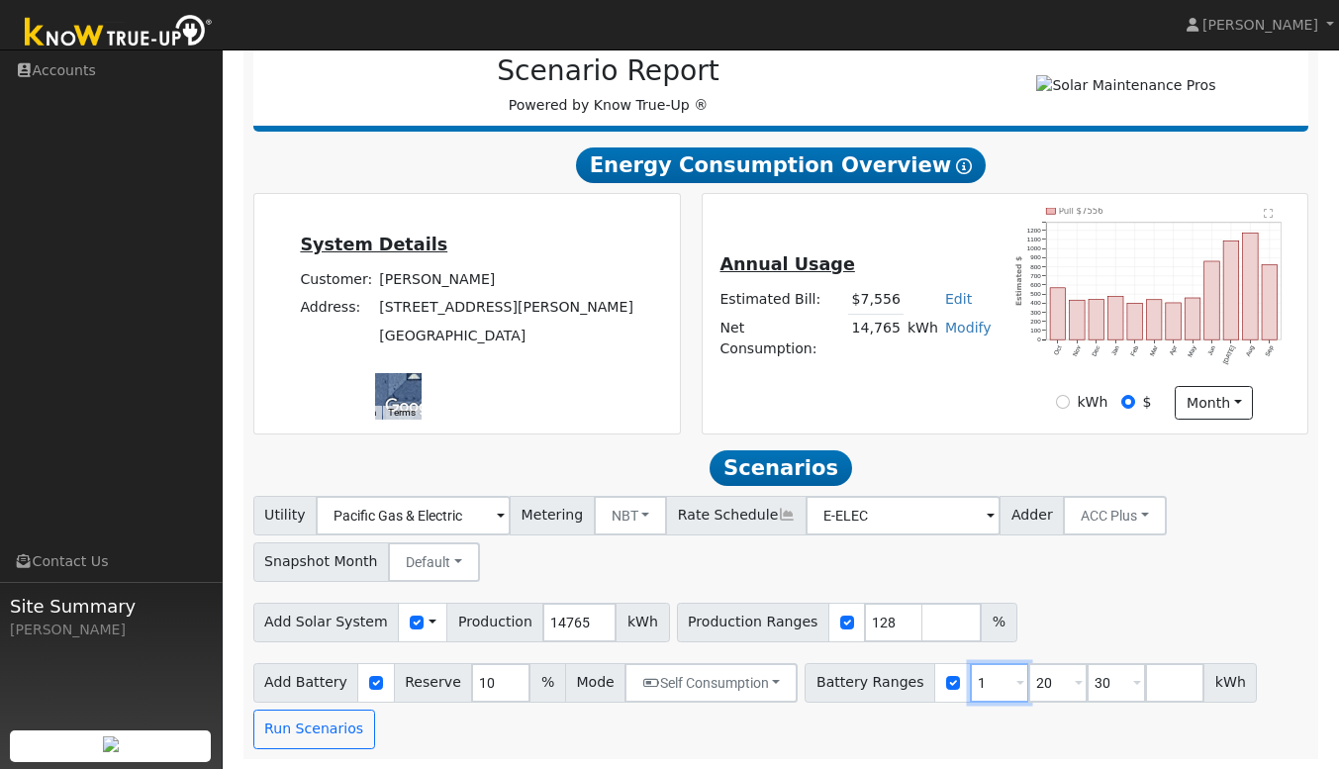
type input "20"
type input "30"
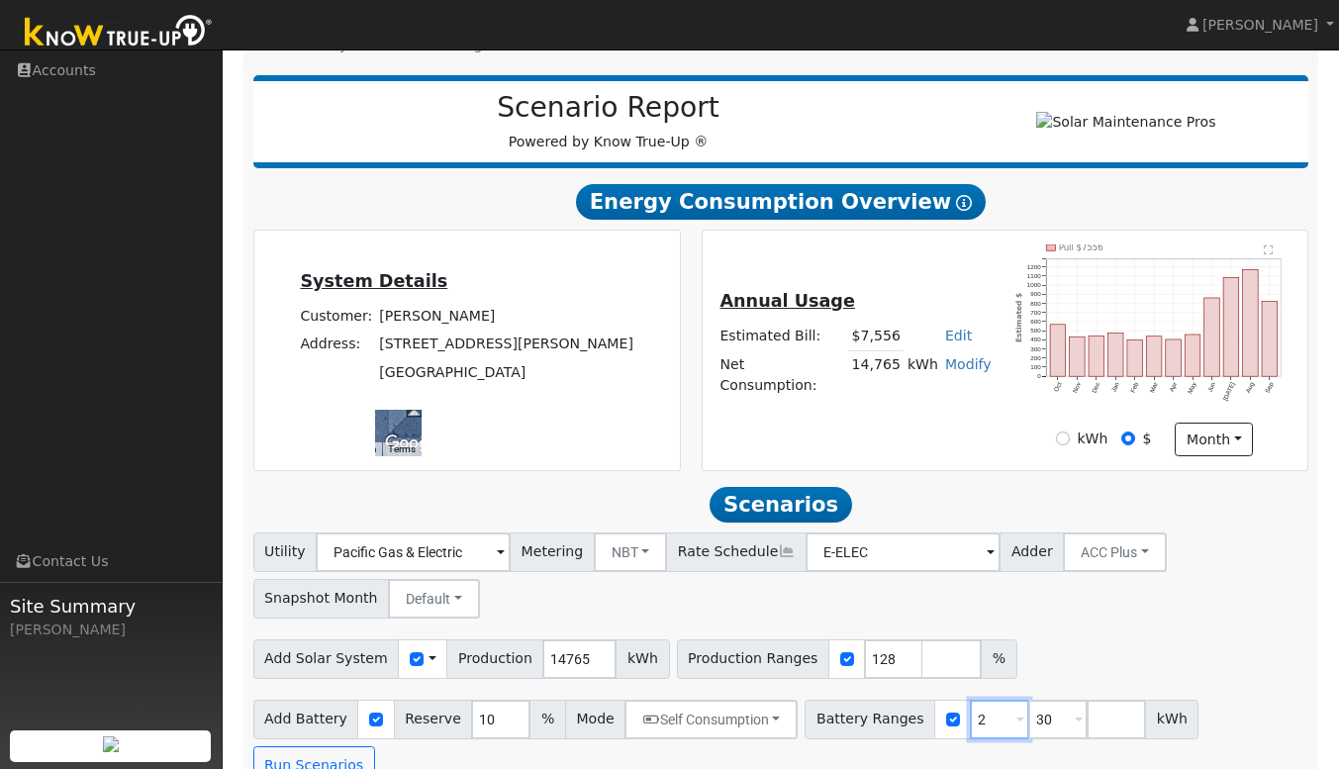
type input "30"
type input "3"
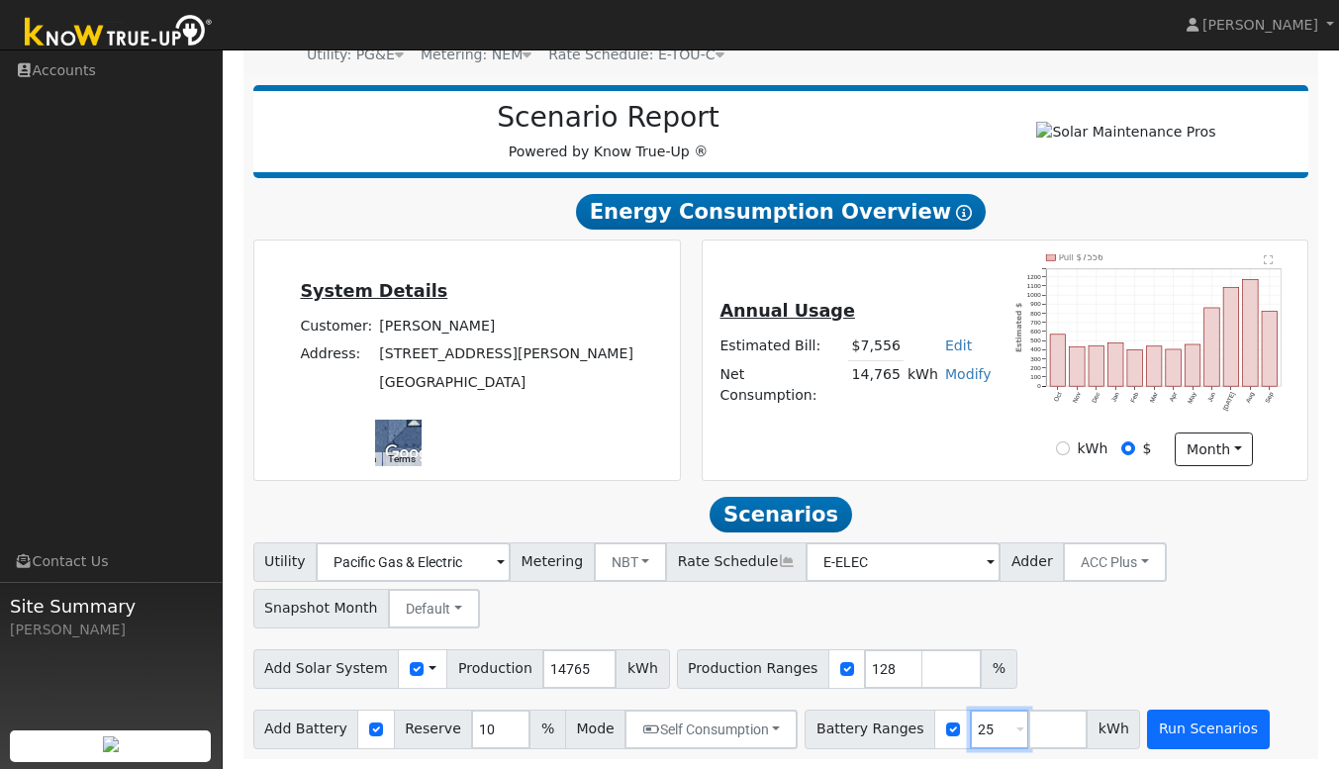
type input "25"
click at [1174, 729] on button "Run Scenarios" at bounding box center [1208, 730] width 122 height 40
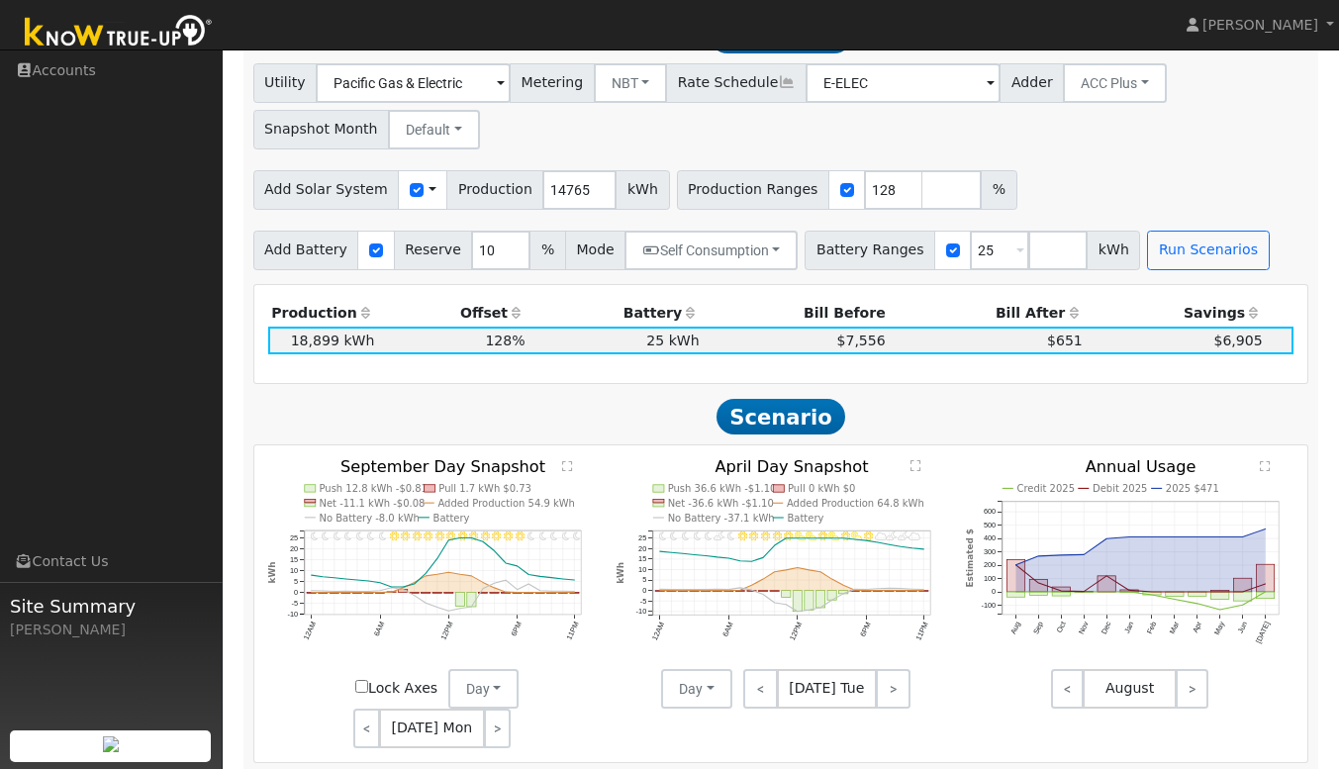
scroll to position [707, 0]
